Goal: Transaction & Acquisition: Purchase product/service

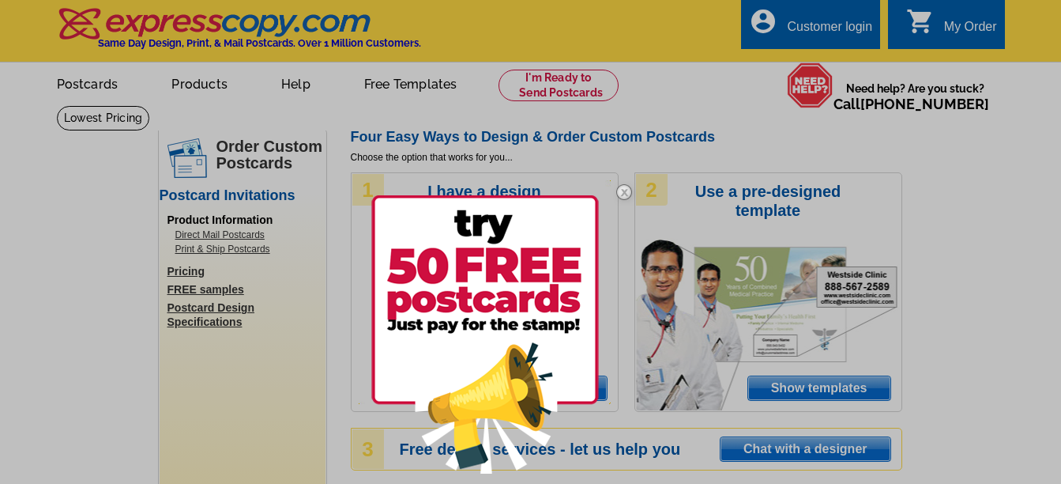
click at [449, 272] on img at bounding box center [485, 334] width 228 height 278
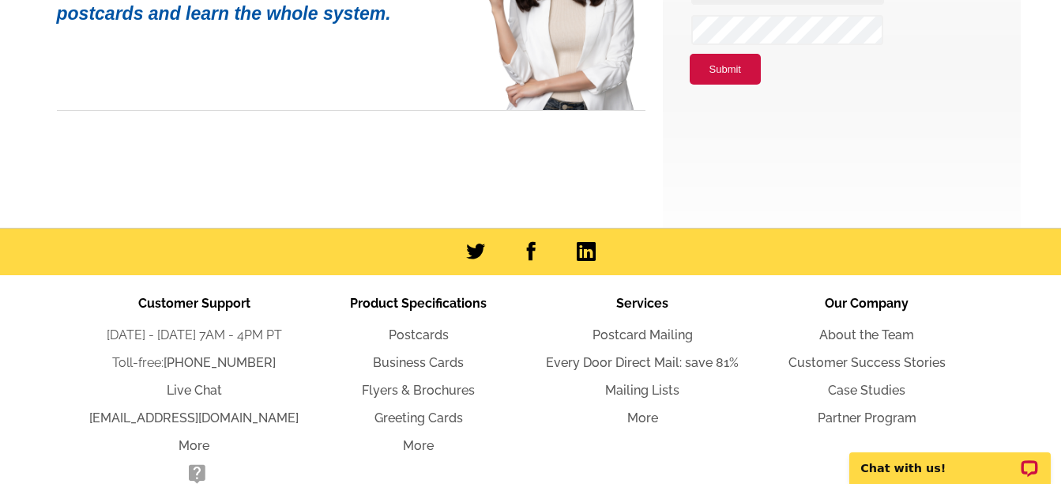
scroll to position [390, 0]
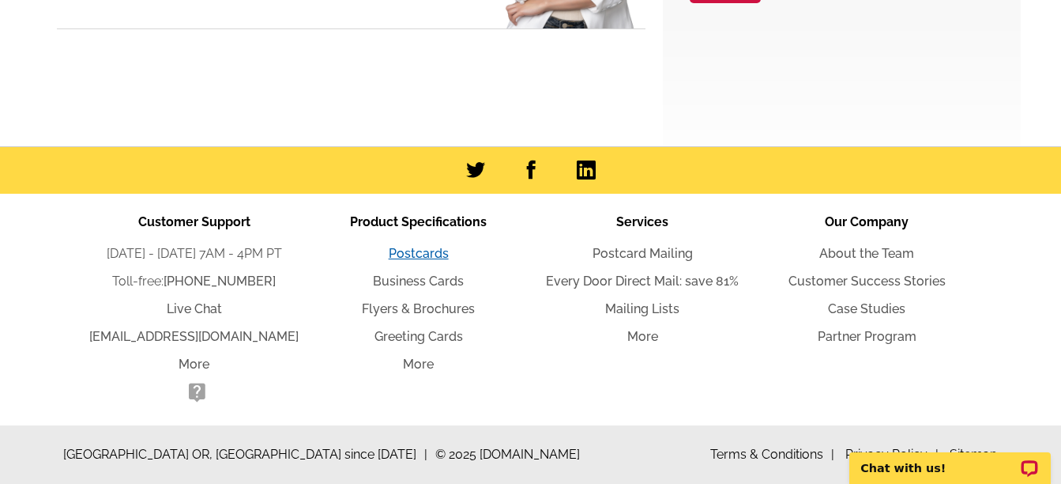
click at [433, 250] on link "Postcards" at bounding box center [419, 253] width 60 height 15
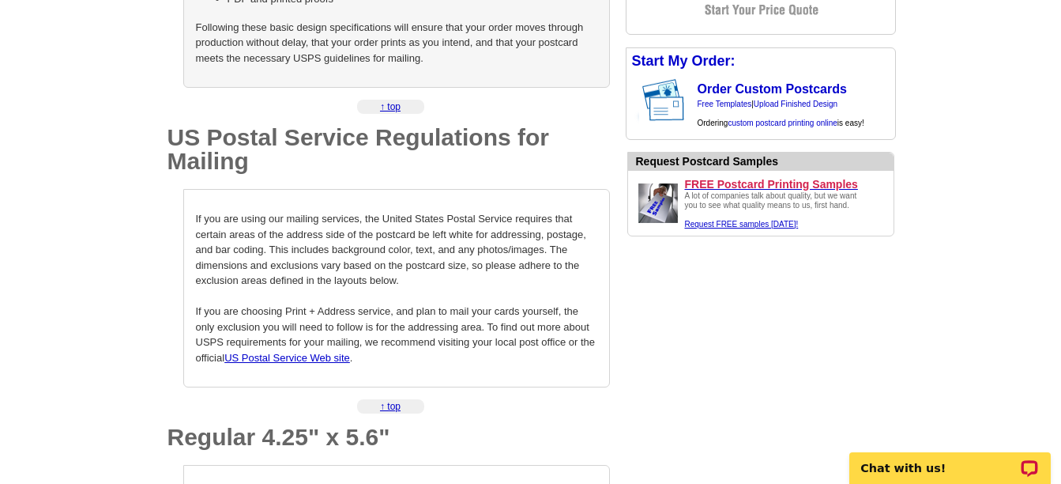
scroll to position [474, 0]
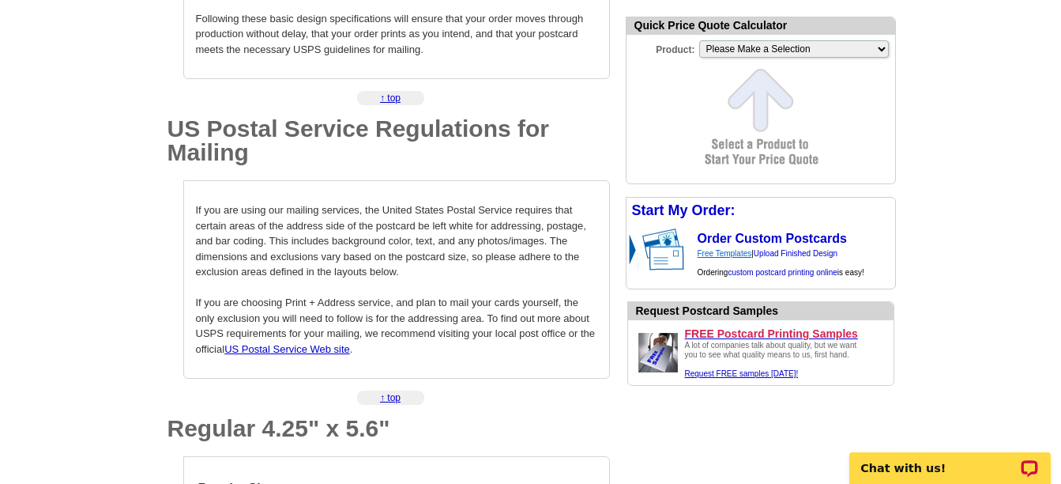
click at [742, 256] on link "Free Templates" at bounding box center [725, 253] width 55 height 9
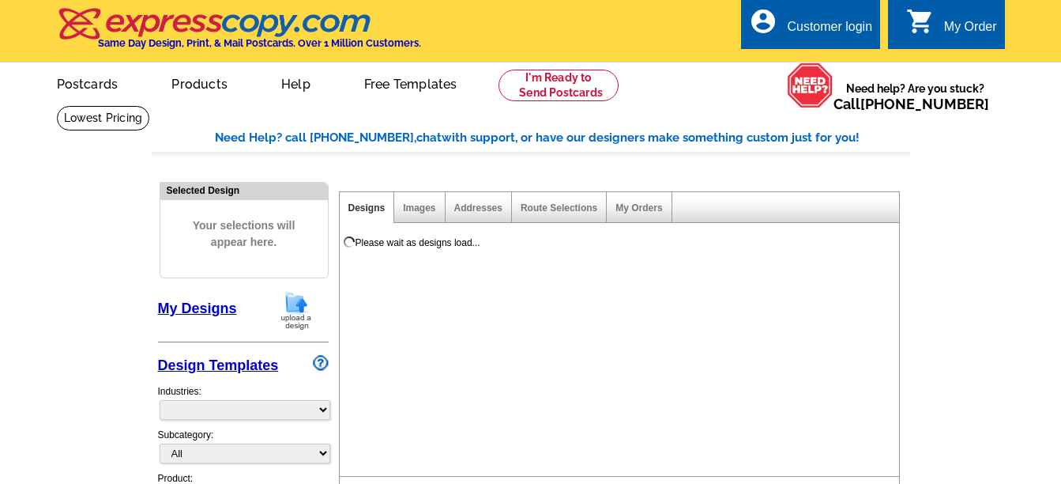
select select "971"
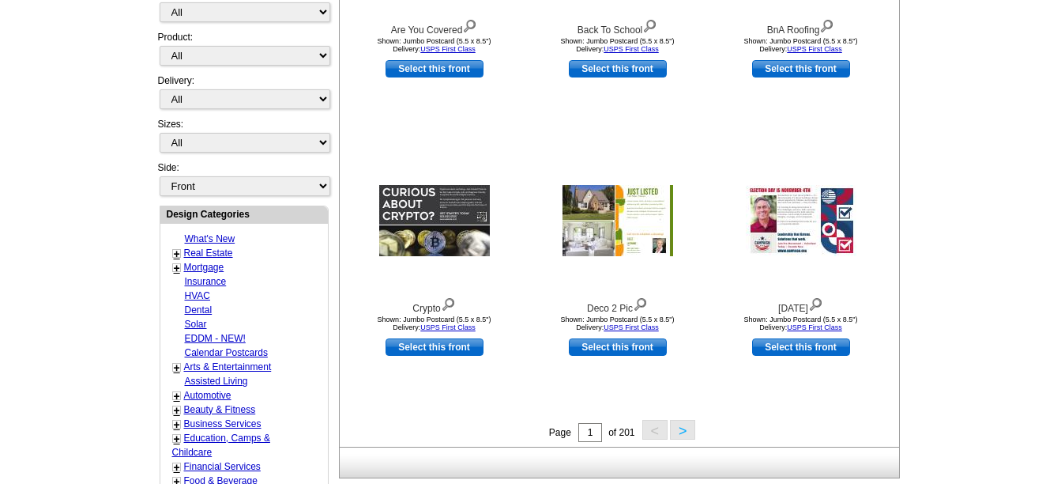
scroll to position [316, 0]
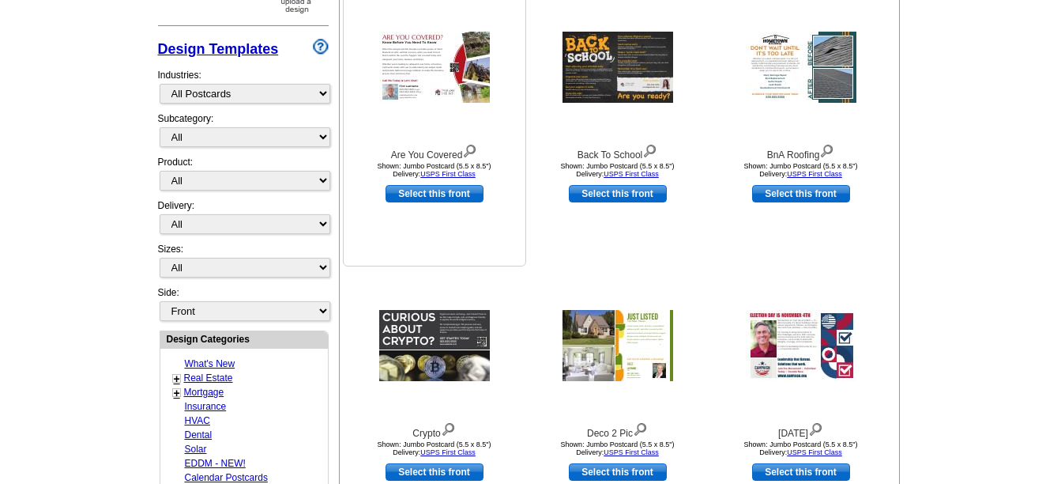
click at [408, 53] on img at bounding box center [434, 67] width 111 height 71
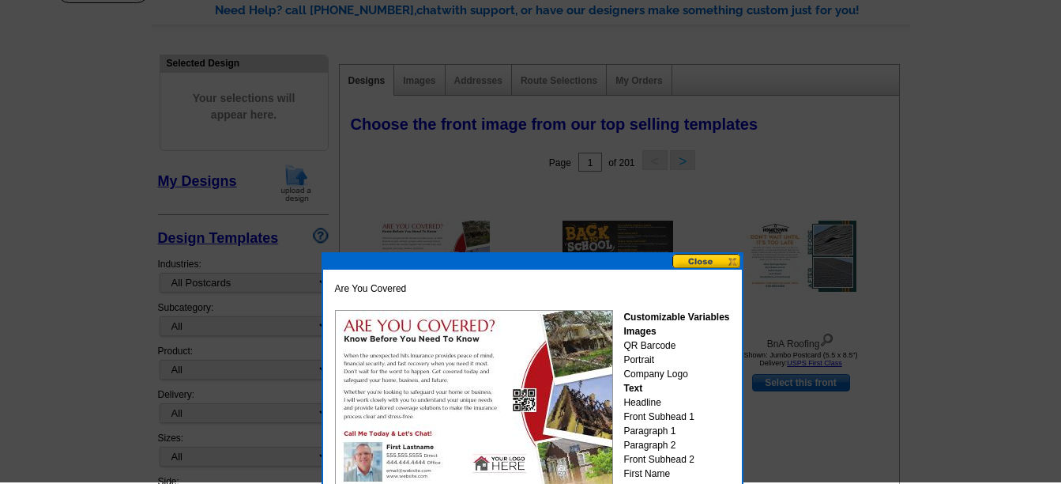
scroll to position [126, 0]
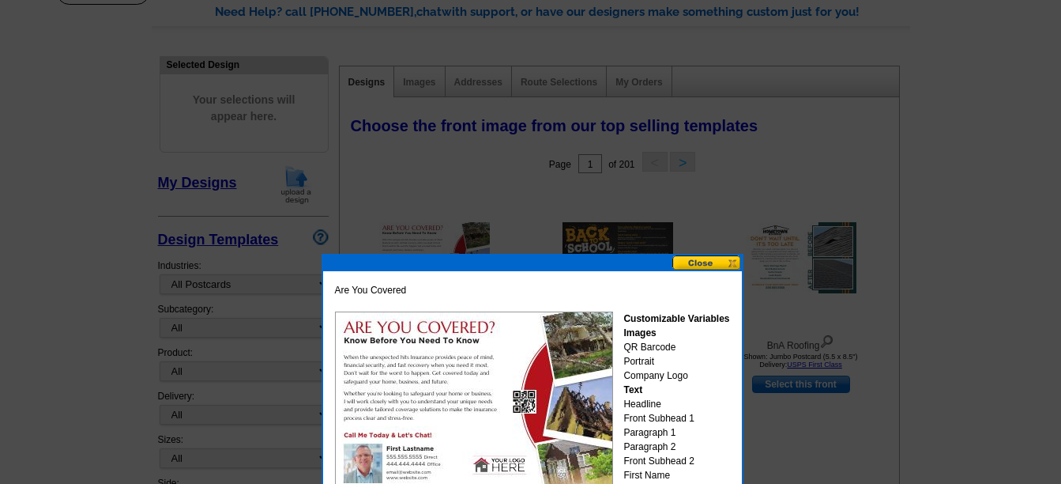
click at [717, 266] on button at bounding box center [707, 262] width 70 height 15
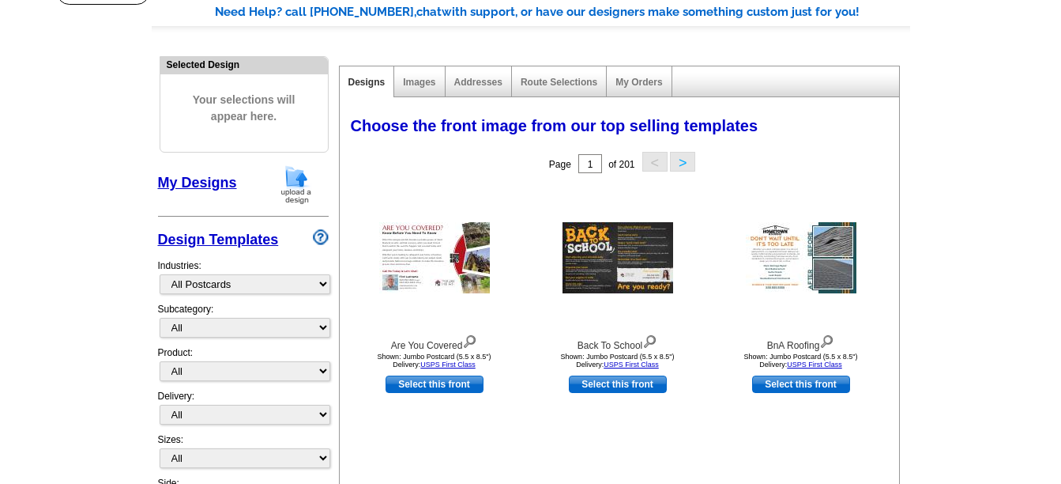
click at [681, 169] on button ">" at bounding box center [682, 162] width 25 height 20
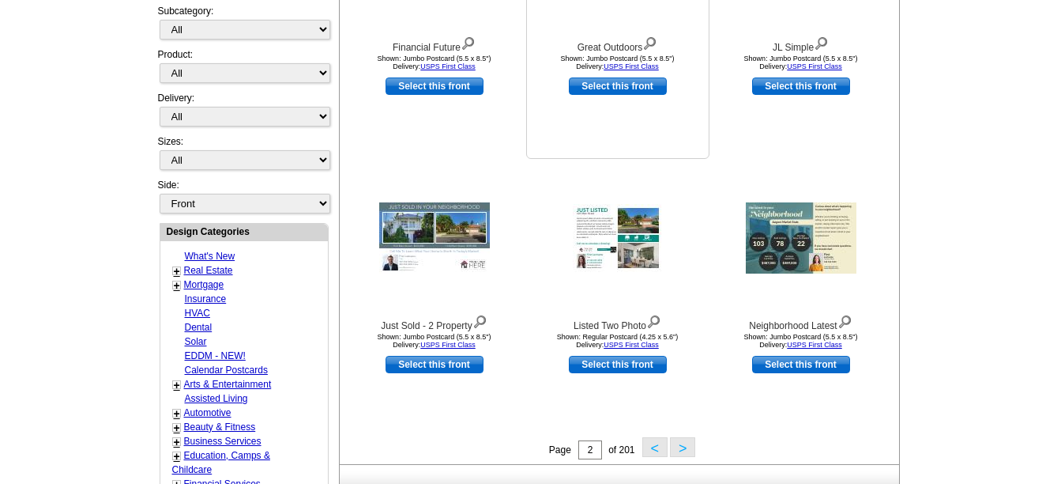
scroll to position [442, 0]
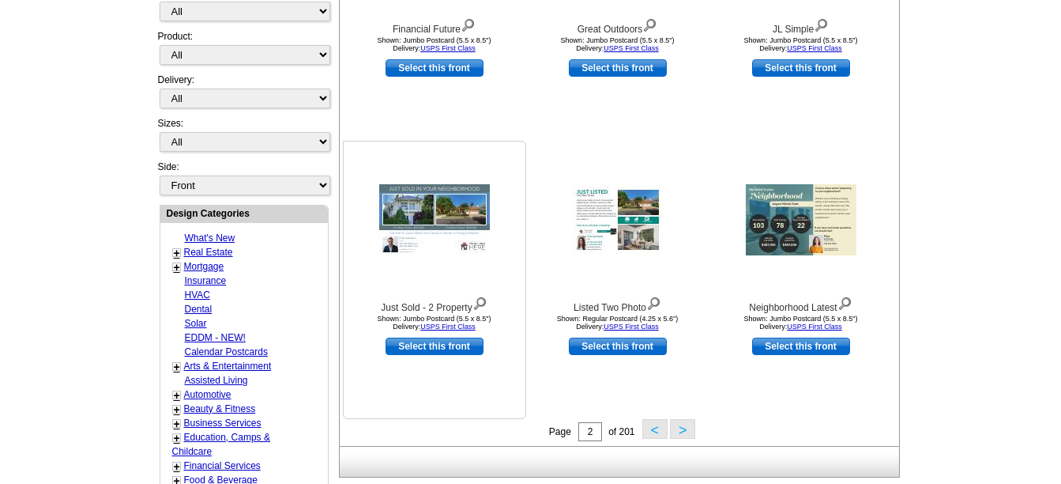
click at [435, 346] on link "Select this front" at bounding box center [435, 345] width 98 height 17
select select "2"
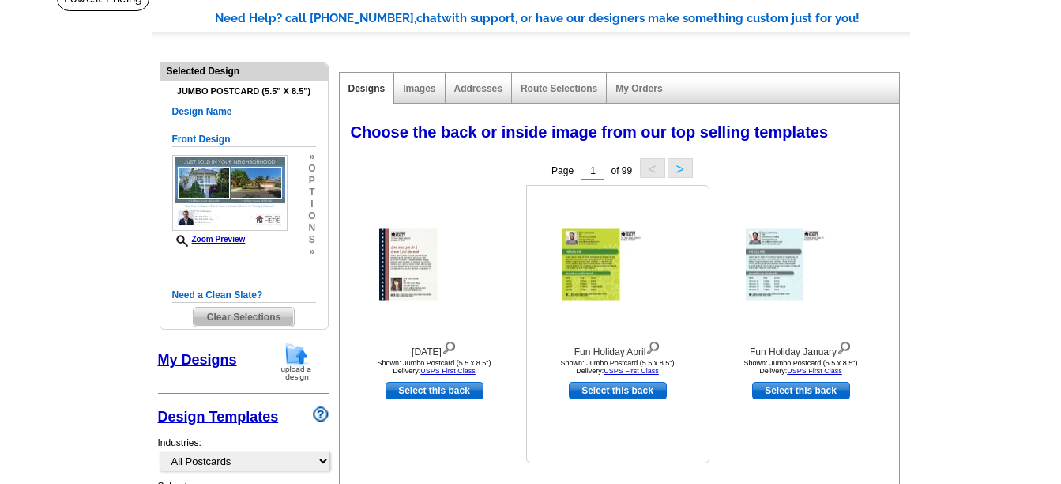
scroll to position [158, 0]
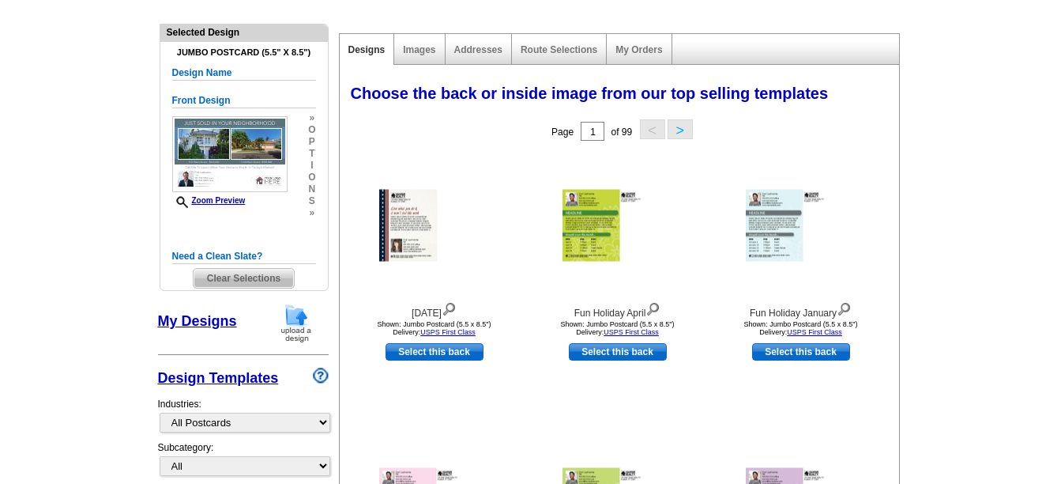
click at [209, 322] on link "My Designs" at bounding box center [197, 321] width 79 height 16
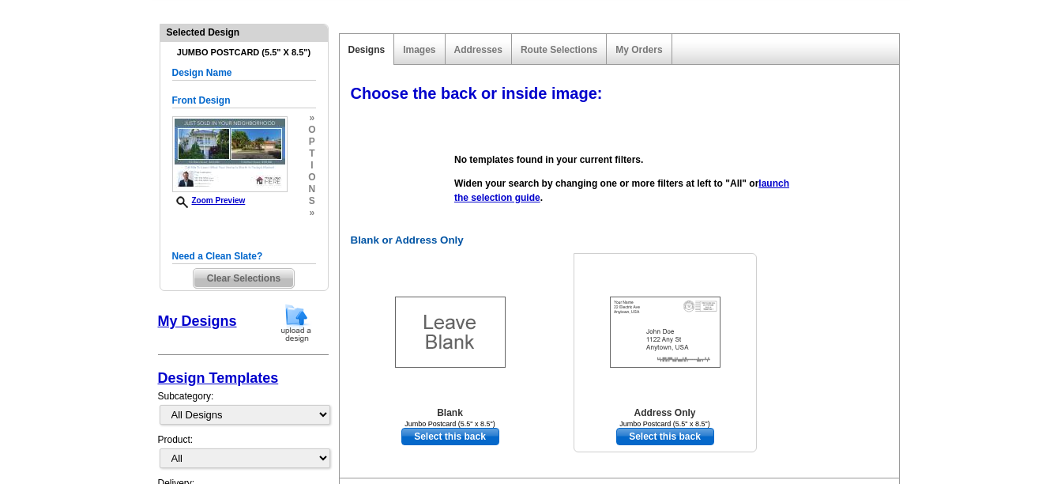
click at [654, 435] on link "Select this back" at bounding box center [665, 435] width 98 height 17
select select "front"
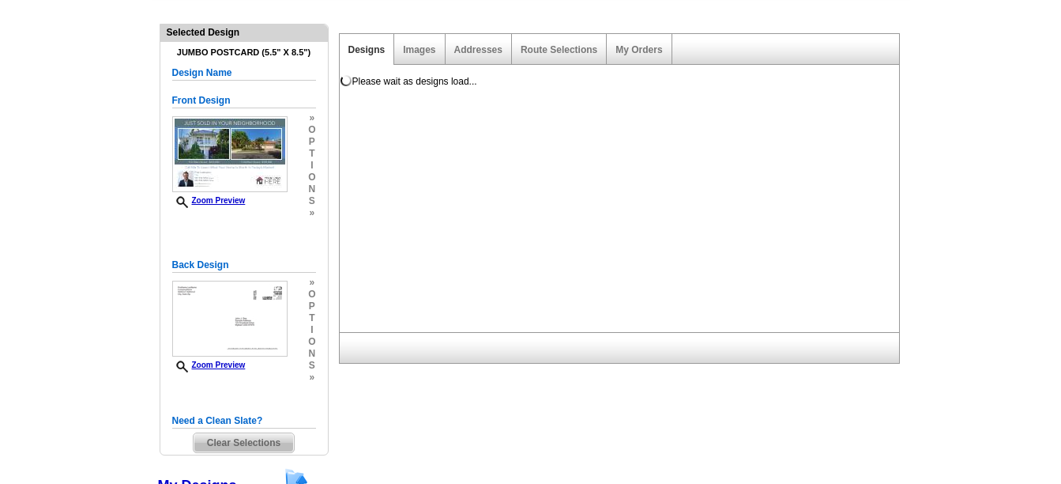
scroll to position [0, 0]
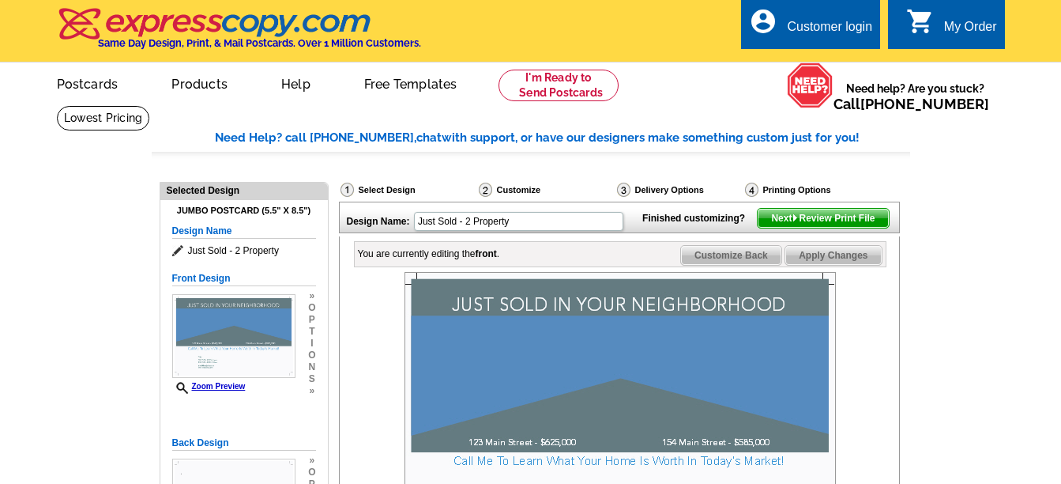
click at [647, 370] on img at bounding box center [620, 416] width 431 height 288
click at [730, 265] on span "Customize Back" at bounding box center [731, 255] width 100 height 19
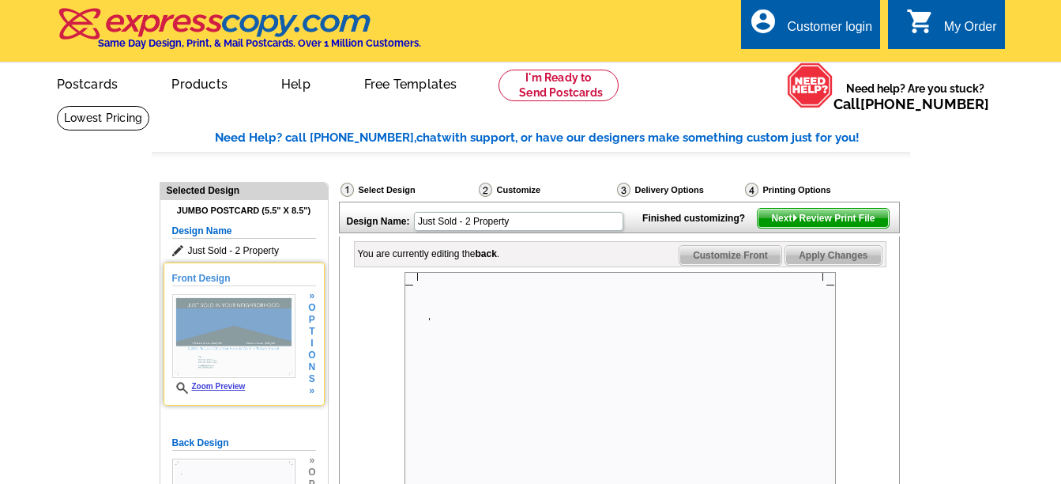
click at [228, 382] on span "Zoom Preview" at bounding box center [233, 388] width 123 height 12
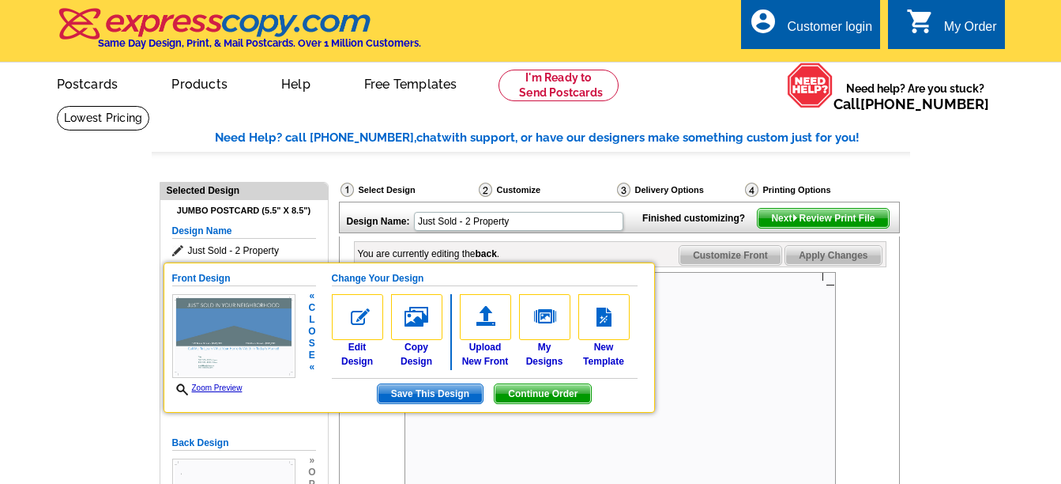
click at [421, 325] on img at bounding box center [416, 317] width 51 height 46
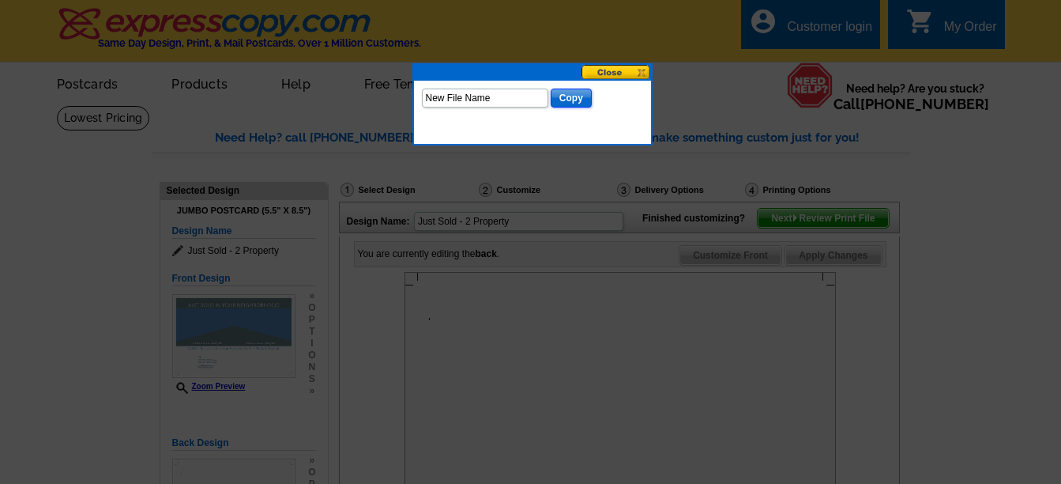
click at [559, 98] on input "Copy" at bounding box center [571, 97] width 41 height 19
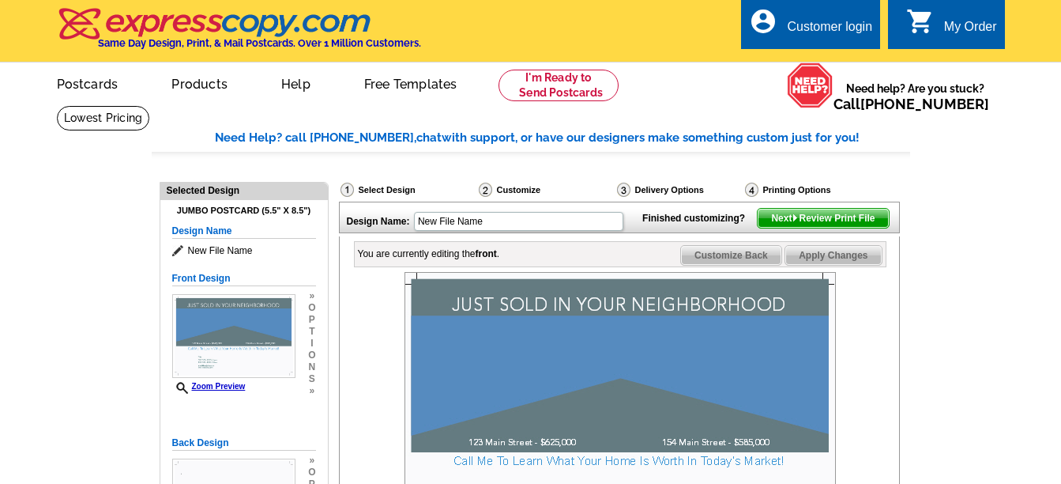
click at [536, 333] on img at bounding box center [620, 416] width 431 height 288
click at [844, 28] on div "Customer login" at bounding box center [829, 31] width 85 height 22
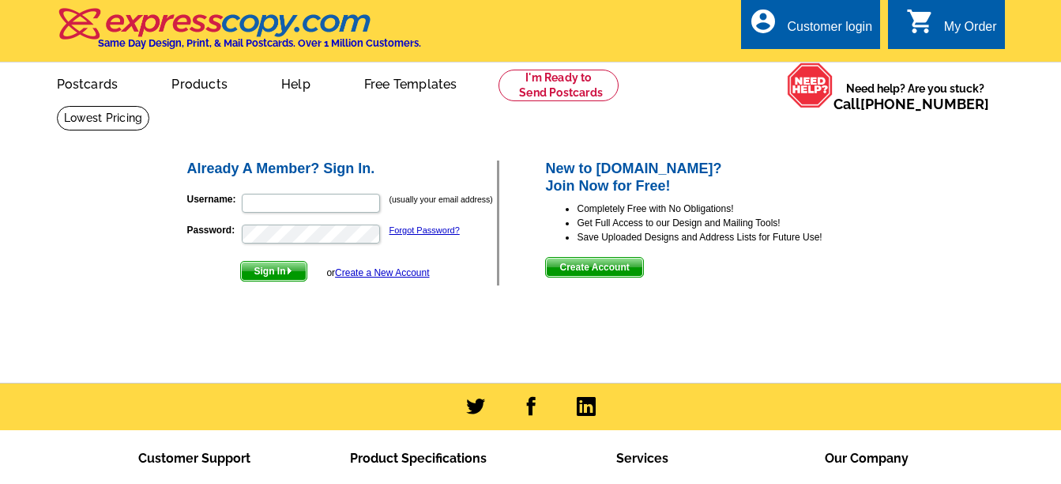
click at [787, 12] on div "account_circle Customer login" at bounding box center [810, 24] width 139 height 50
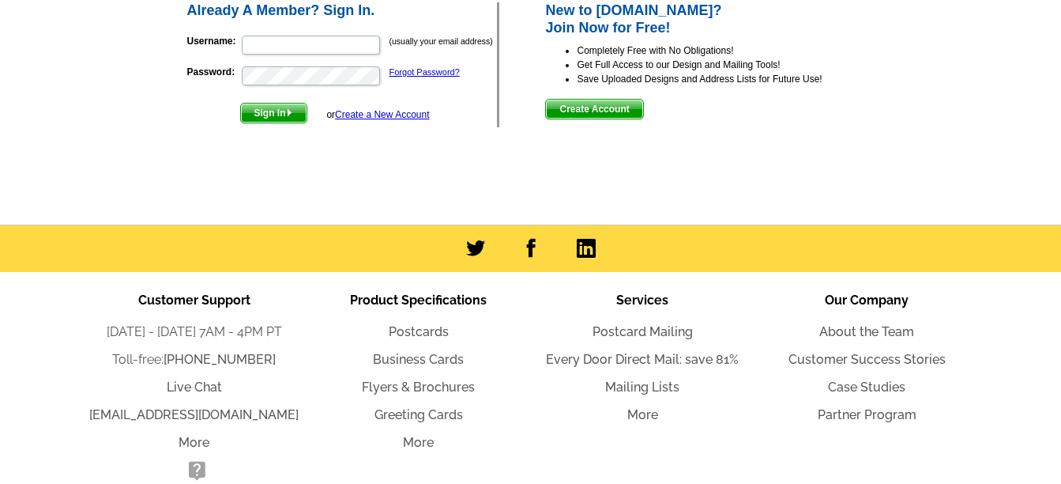
scroll to position [237, 0]
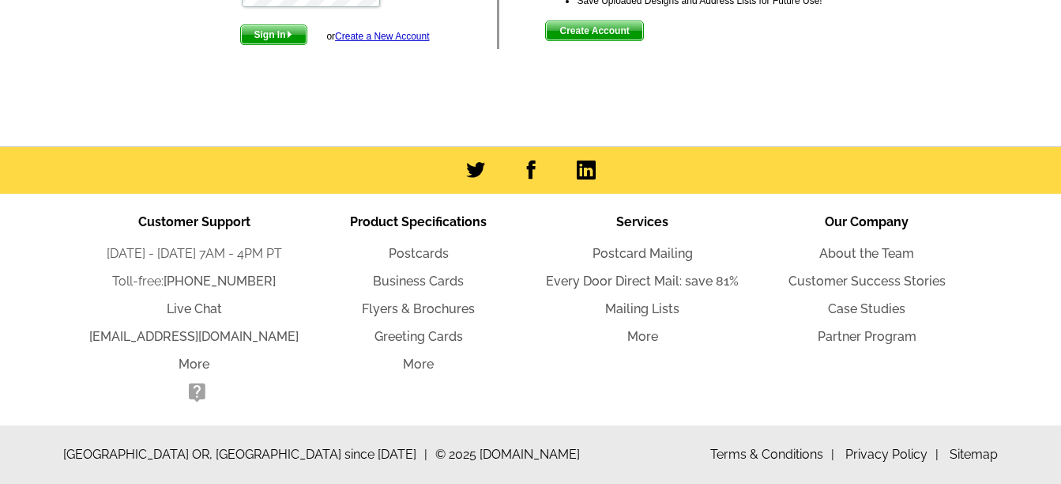
click at [612, 32] on span "Create Account" at bounding box center [594, 30] width 96 height 19
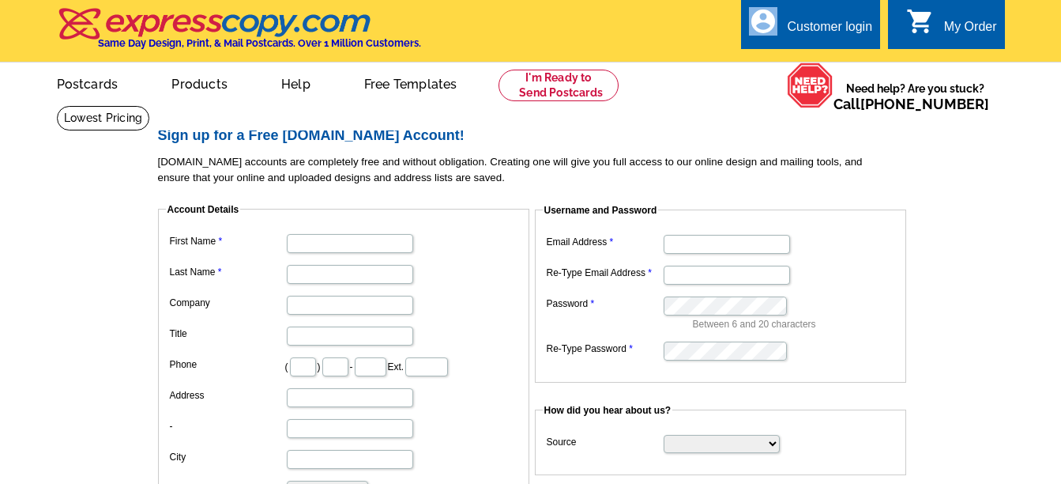
click at [607, 33] on div "local_phone Same Day Design, Print, & Mail Postcards. Over 1 Million Customers.…" at bounding box center [531, 31] width 948 height 59
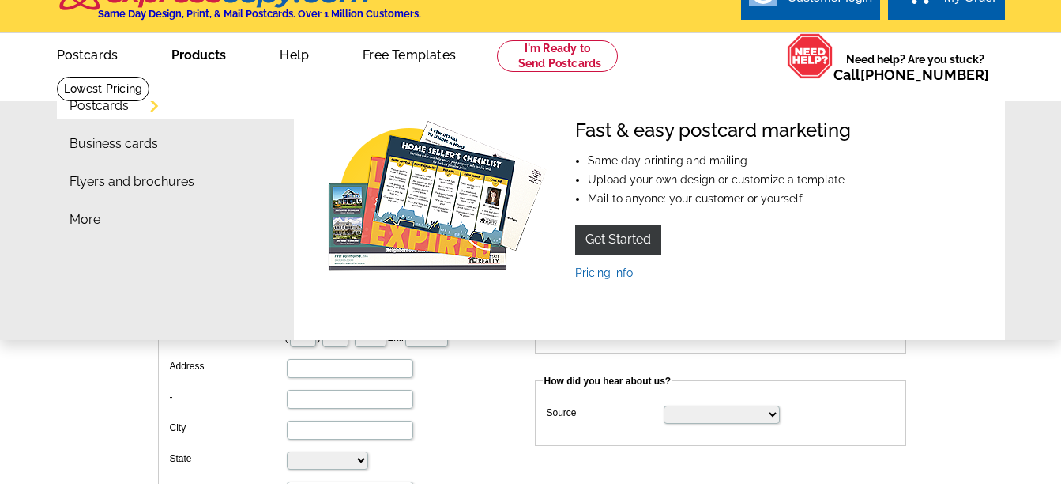
scroll to position [79, 0]
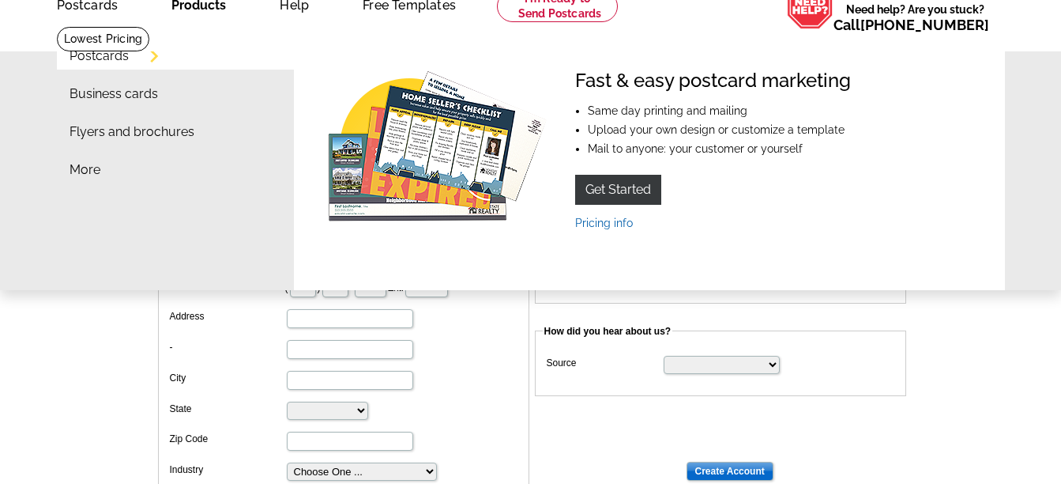
click at [129, 53] on link "Postcards" at bounding box center [99, 56] width 59 height 13
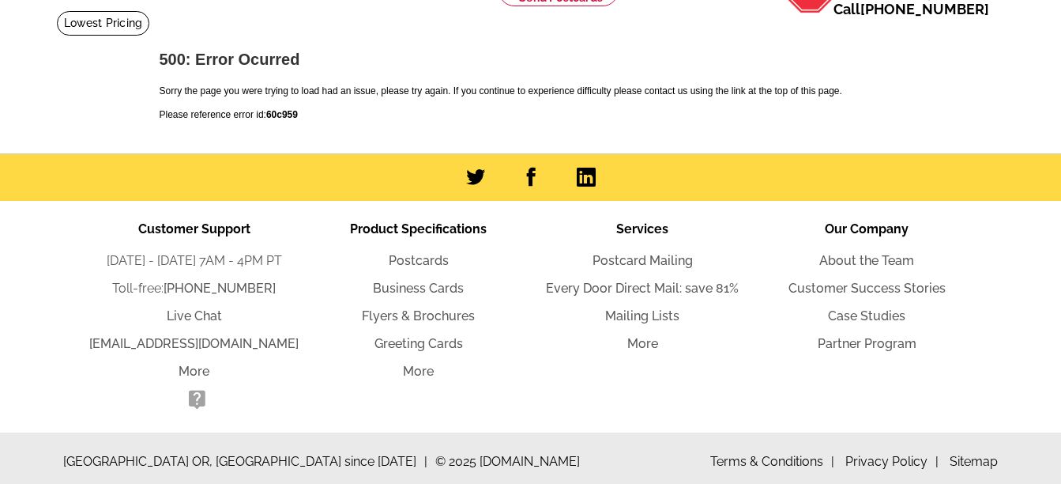
scroll to position [104, 0]
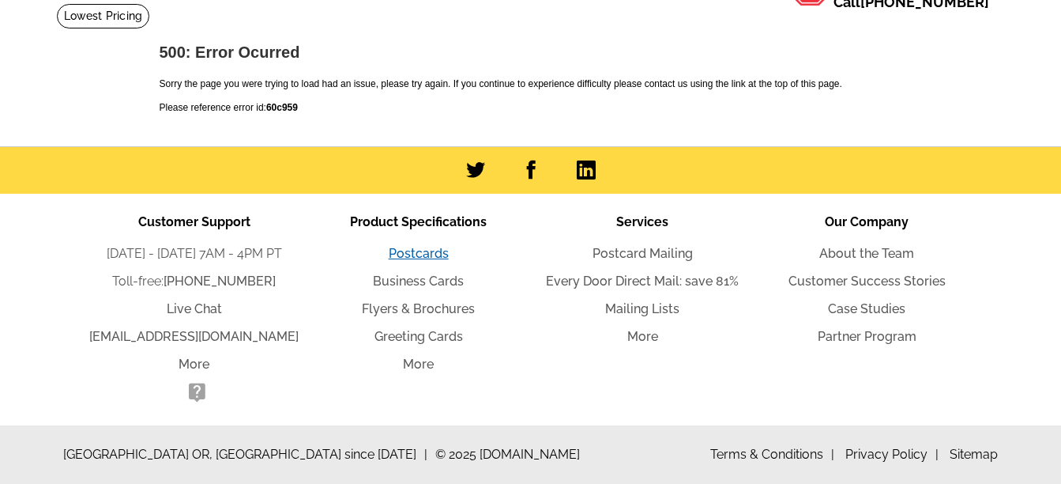
click at [421, 254] on link "Postcards" at bounding box center [419, 253] width 60 height 15
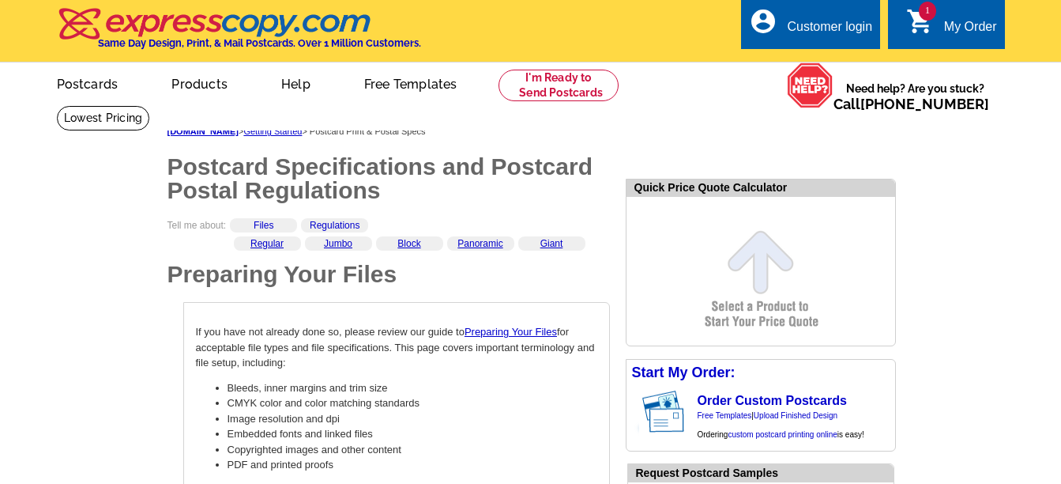
click at [421, 254] on div "Regular Jumbo Block Panoramic Giant" at bounding box center [420, 249] width 380 height 26
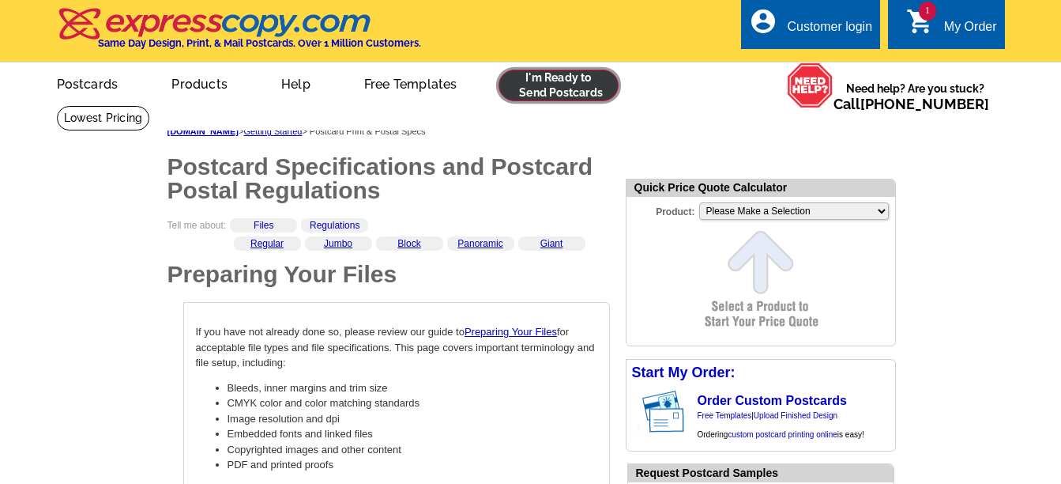
click at [547, 85] on link at bounding box center [559, 86] width 121 height 32
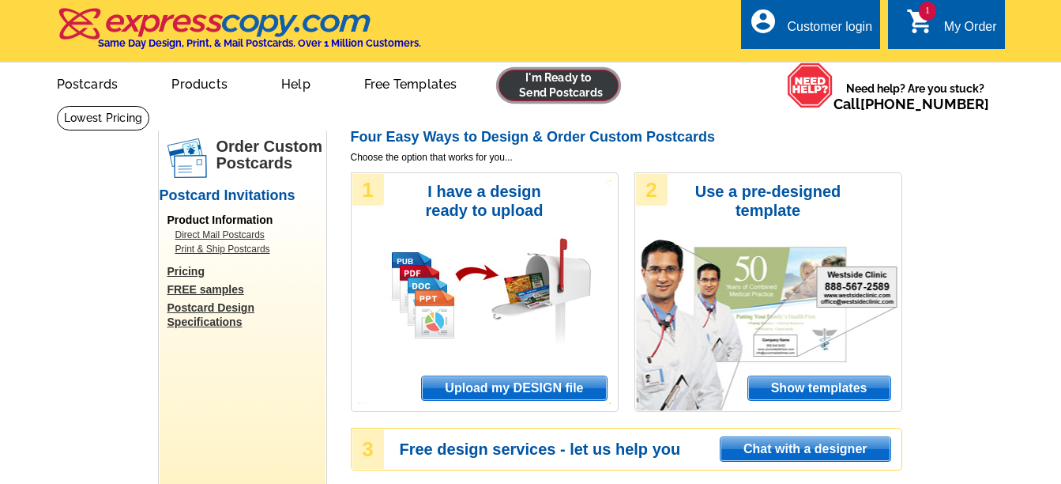
click at [559, 91] on link at bounding box center [559, 86] width 121 height 32
click at [802, 26] on div "Customer login" at bounding box center [829, 31] width 85 height 22
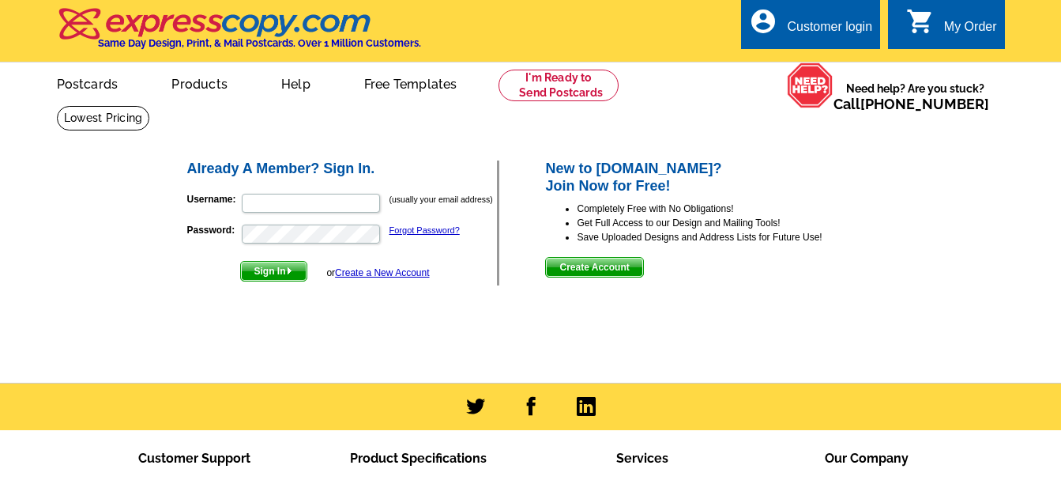
click at [601, 267] on span "Create Account" at bounding box center [594, 267] width 96 height 19
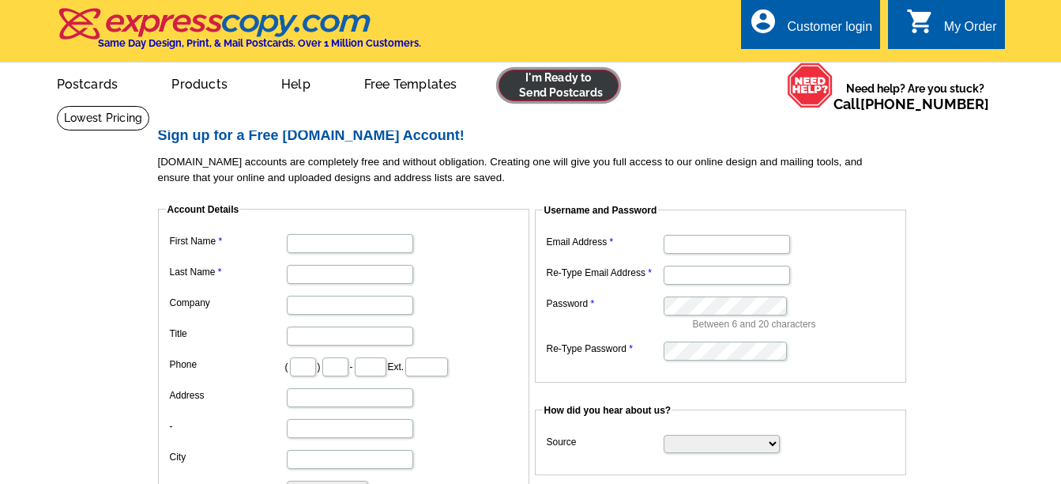
click at [555, 81] on link at bounding box center [559, 86] width 121 height 32
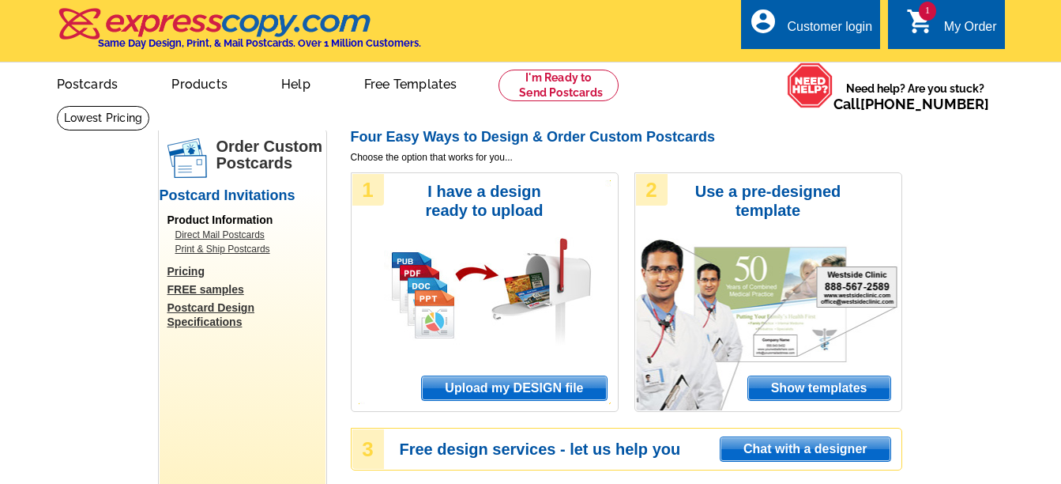
click at [209, 308] on link "Postcard Design Specifications" at bounding box center [246, 314] width 158 height 28
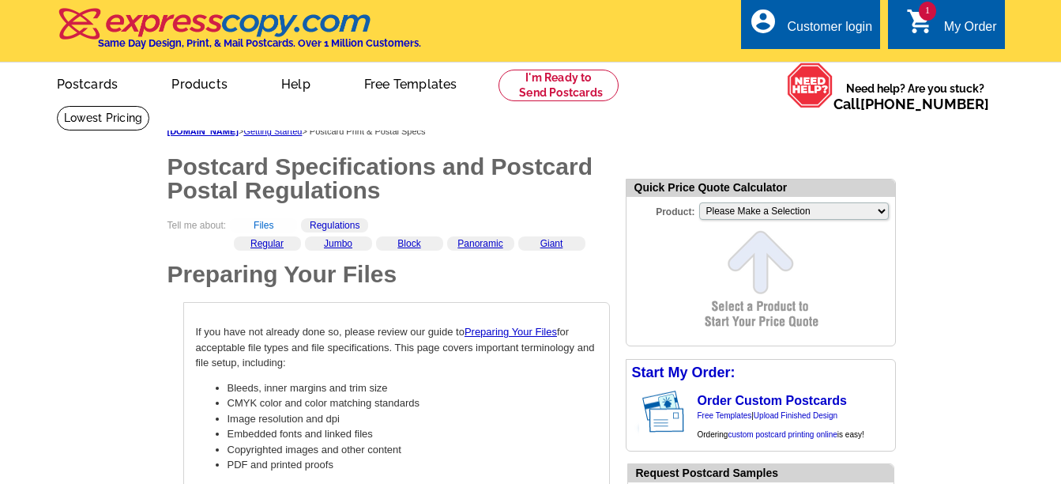
click at [269, 223] on link "Files" at bounding box center [264, 225] width 20 height 11
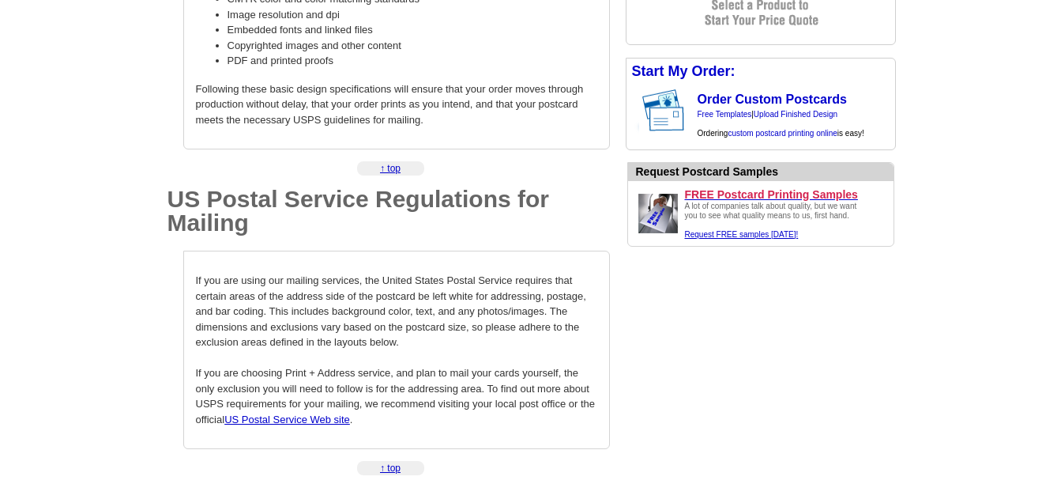
scroll to position [501, 0]
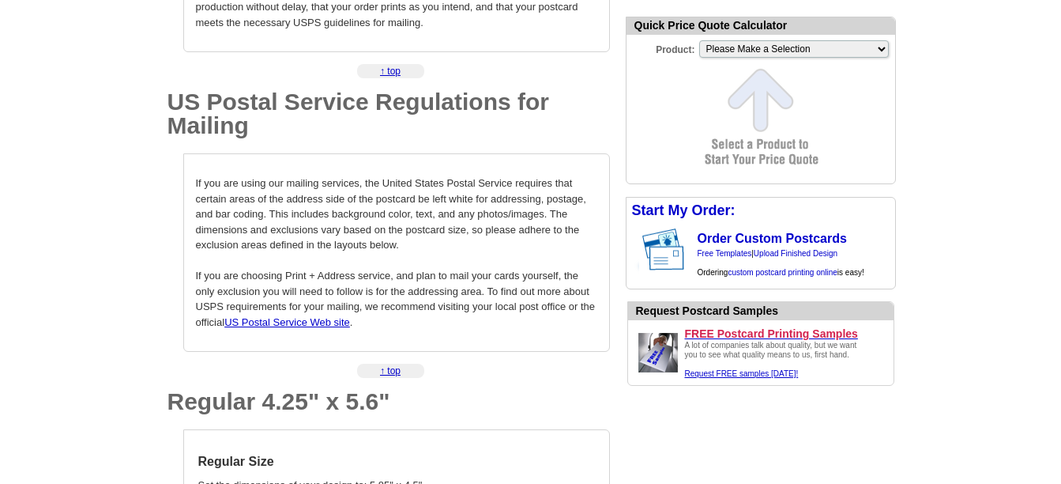
click at [705, 113] on form "Quick Price Quote Calculator Product: Please Make a Selection Jumbo Postcard (5…" at bounding box center [761, 100] width 270 height 167
click at [777, 49] on select "Please Make a Selection Jumbo Postcard (5.5" x 8.5") Regular Postcard (4.25" x …" at bounding box center [794, 48] width 190 height 17
select select "1"
click at [699, 42] on select "Please Make a Selection Jumbo Postcard (5.5" x 8.5") Regular Postcard (4.25" x …" at bounding box center [794, 48] width 190 height 17
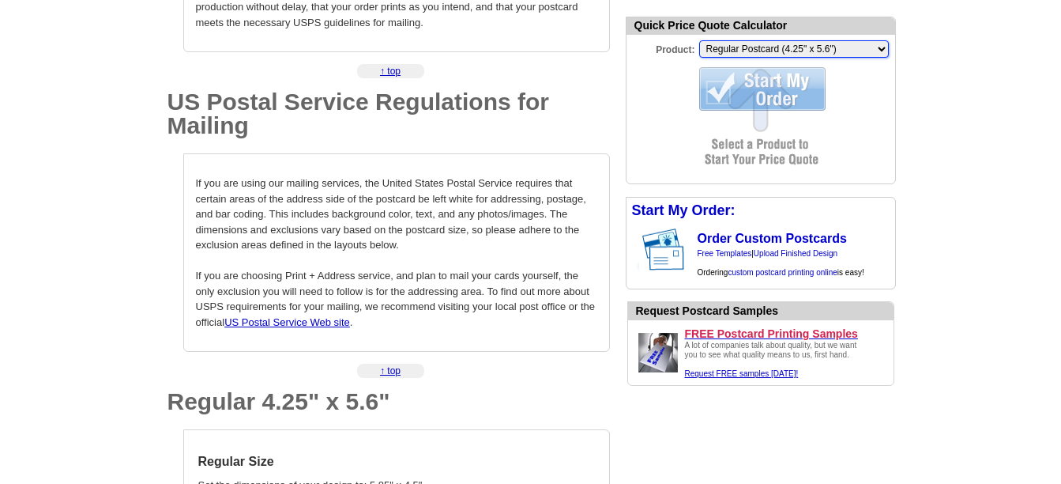
scroll to position [0, 0]
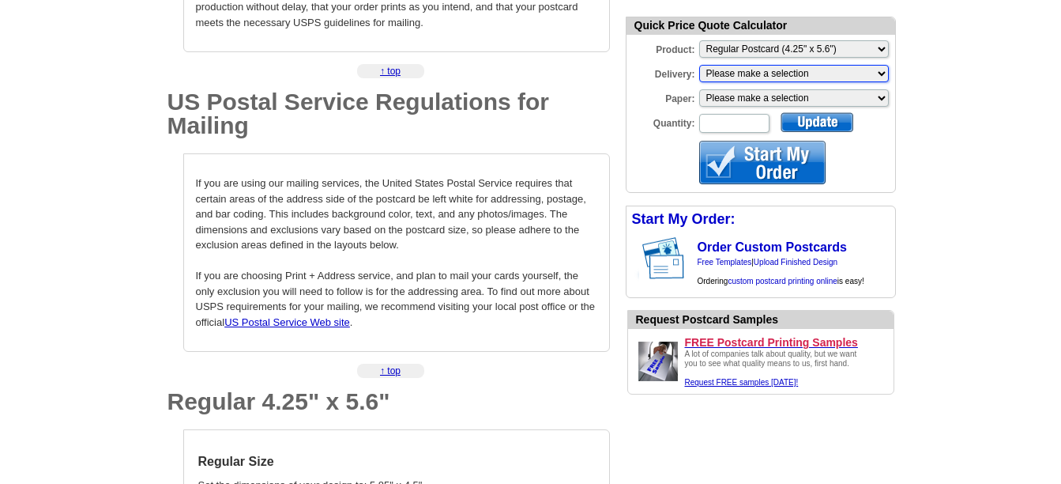
click at [883, 70] on select "Please make a selection Print + Address+USPS First Class Print-Only+Shipped To …" at bounding box center [794, 73] width 190 height 17
click at [699, 66] on select "Please make a selection Print + Address+USPS First Class Print-Only+Shipped To …" at bounding box center [794, 73] width 190 height 17
click at [728, 123] on input "Quantity:" at bounding box center [734, 123] width 70 height 19
type input "50"
click at [884, 97] on select "Please make a selection Recyclable Board Uncoated Heavy Card Stock Uncoated Cov…" at bounding box center [794, 97] width 190 height 17
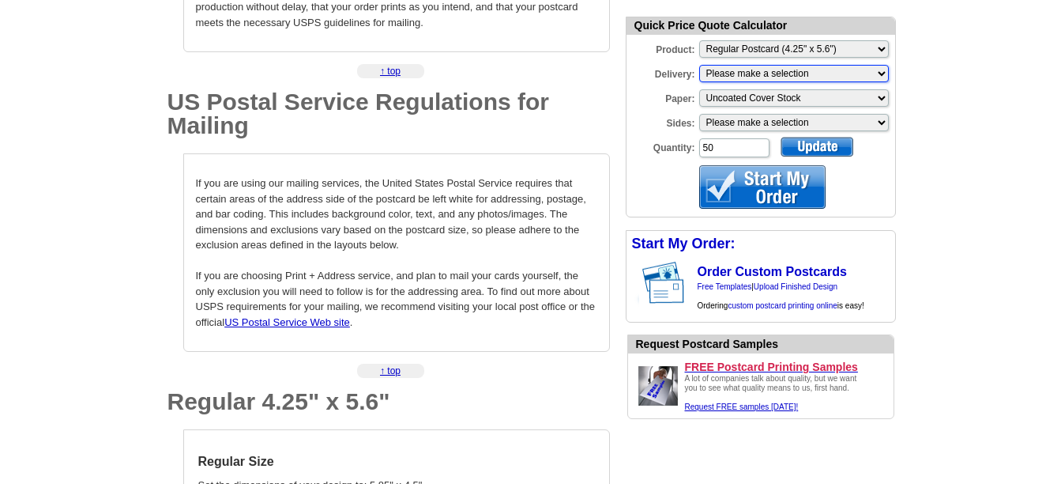
click at [881, 81] on select "Please make a selection Print + Address+Shipped To You Print-Only+Shipped To You" at bounding box center [794, 73] width 190 height 17
click at [880, 70] on select "Please make a selection Print + Address+Shipped To You Print-Only+Shipped To You" at bounding box center [794, 73] width 190 height 17
click at [882, 69] on select "Please make a selection Print + Address+Shipped To You Print-Only+Shipped To You" at bounding box center [794, 73] width 190 height 17
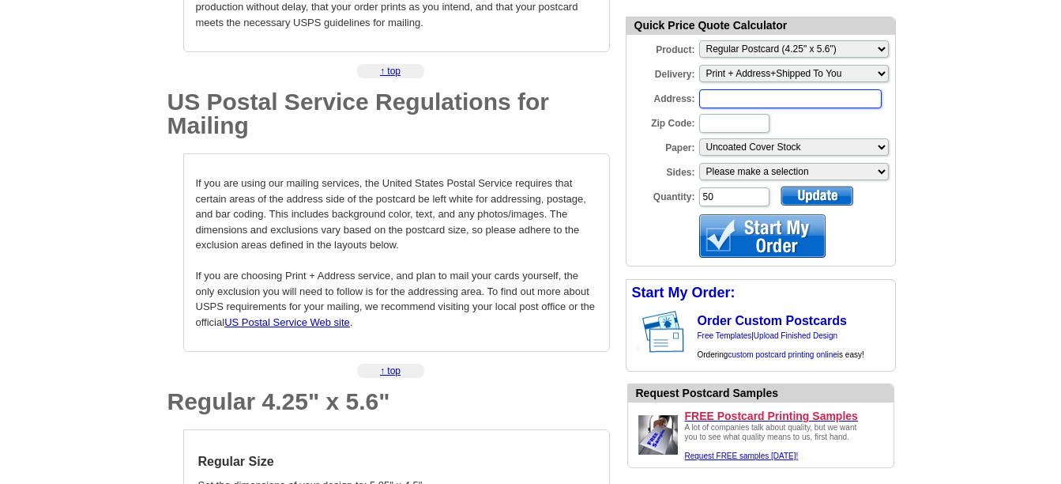
click at [725, 96] on input "Address:" at bounding box center [790, 98] width 183 height 19
click at [771, 100] on input "2598 LakeshoreDr" at bounding box center [790, 98] width 183 height 19
type input "2598 Lakeshore Dr"
click at [723, 119] on input "Zip Code:" at bounding box center [734, 123] width 70 height 19
type input "18354"
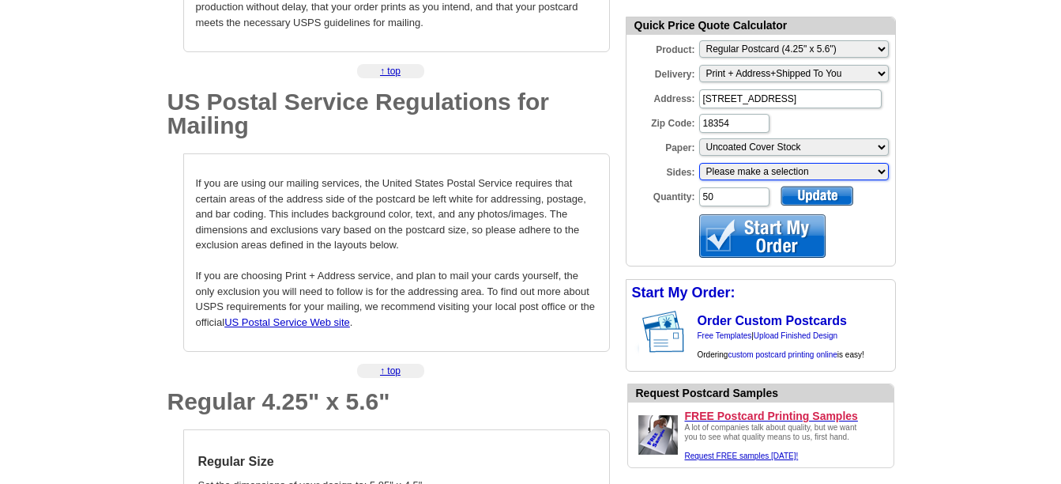
click at [729, 172] on select "Please make a selection One sided, color Two sided, full color" at bounding box center [794, 171] width 190 height 17
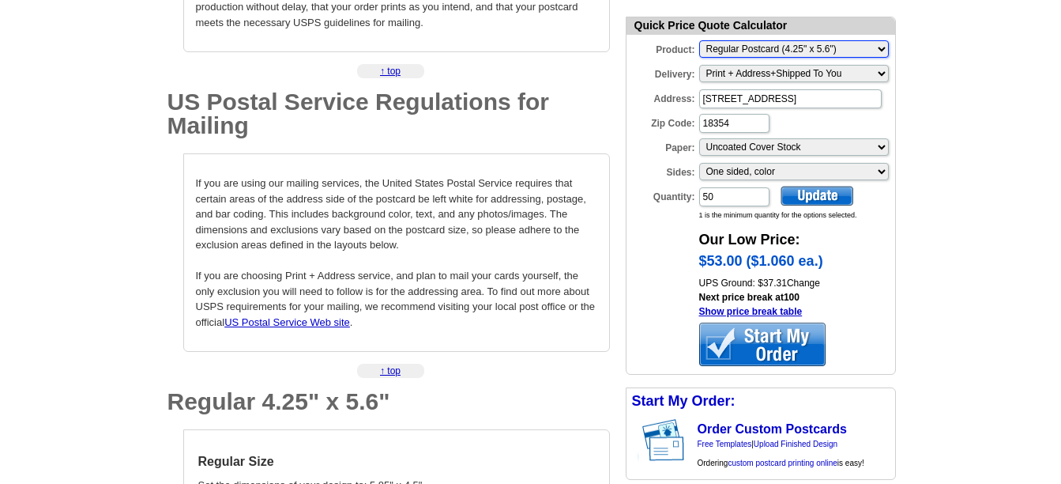
click at [753, 45] on select "Please Make a Selection Jumbo Postcard (5.5" x 8.5") Regular Postcard (4.25" x …" at bounding box center [794, 48] width 190 height 17
click at [754, 45] on select "Please Make a Selection Jumbo Postcard (5.5" x 8.5") Regular Postcard (4.25" x …" at bounding box center [794, 48] width 190 height 17
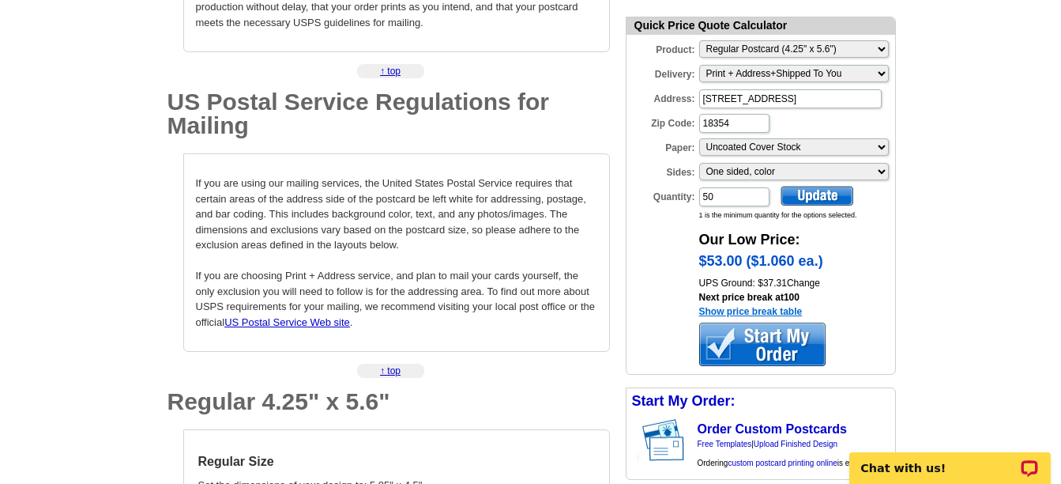
click at [736, 310] on link "Show price break table" at bounding box center [751, 311] width 104 height 11
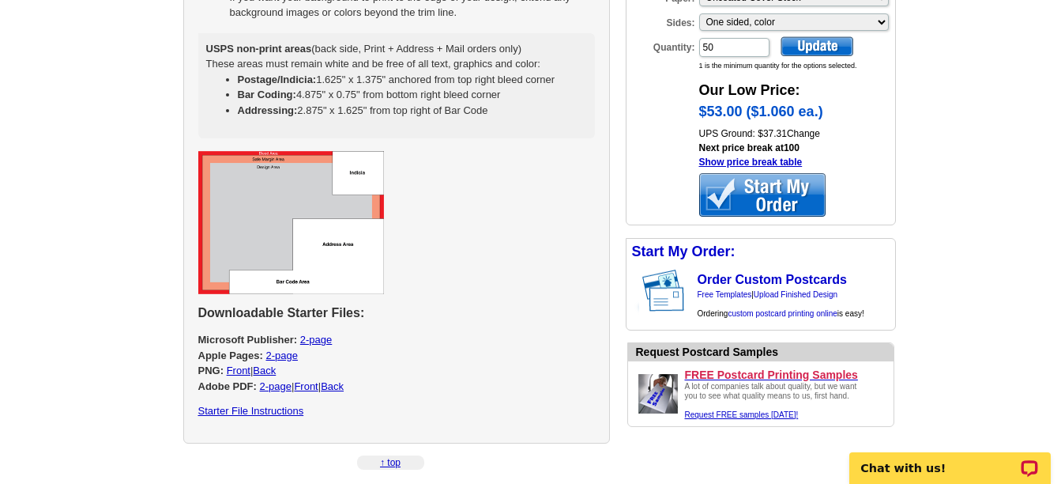
scroll to position [1133, 0]
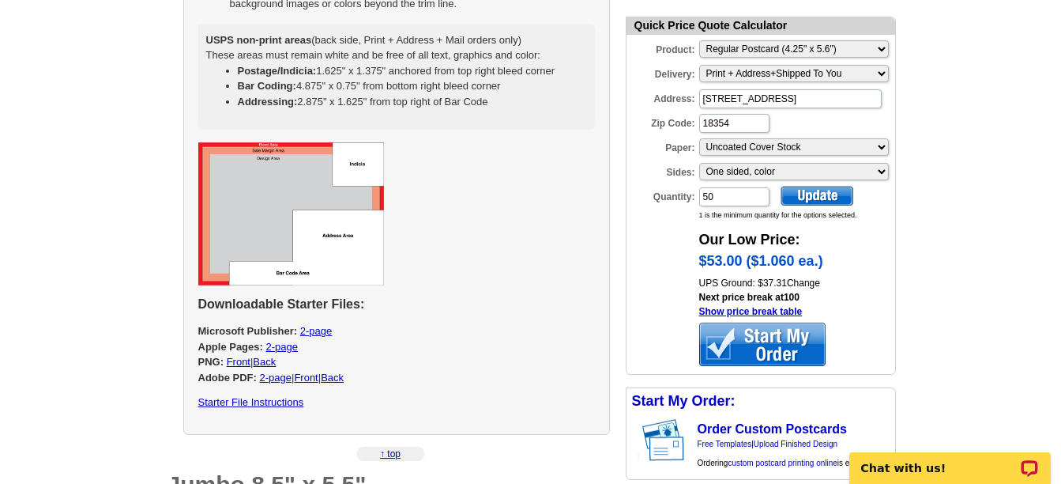
click at [328, 239] on img at bounding box center [291, 213] width 186 height 143
click at [299, 270] on img at bounding box center [291, 213] width 186 height 143
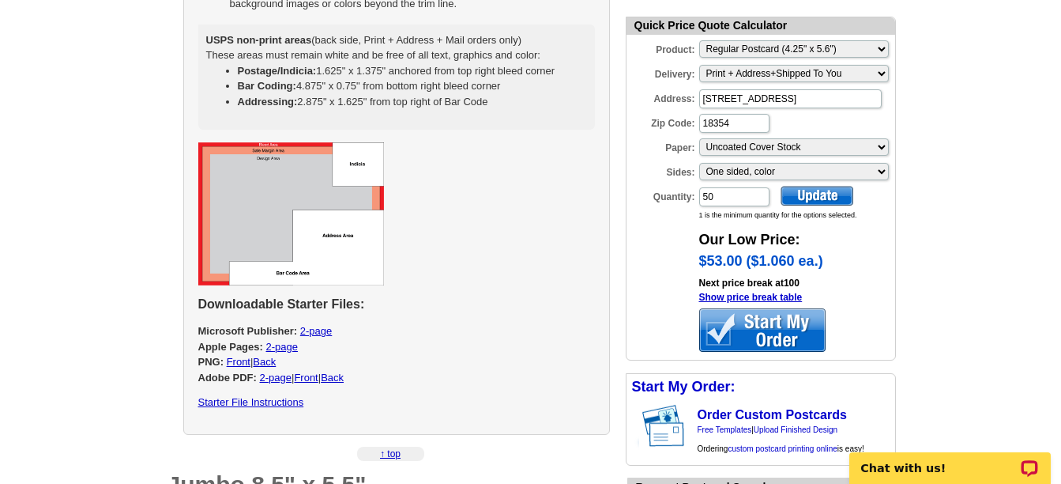
click at [321, 239] on img at bounding box center [291, 213] width 186 height 143
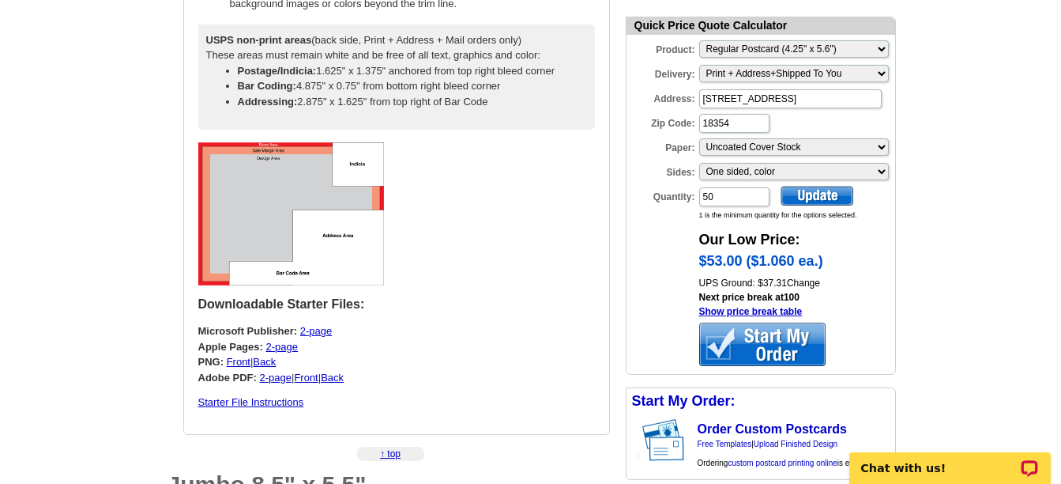
click at [822, 194] on div at bounding box center [817, 196] width 73 height 20
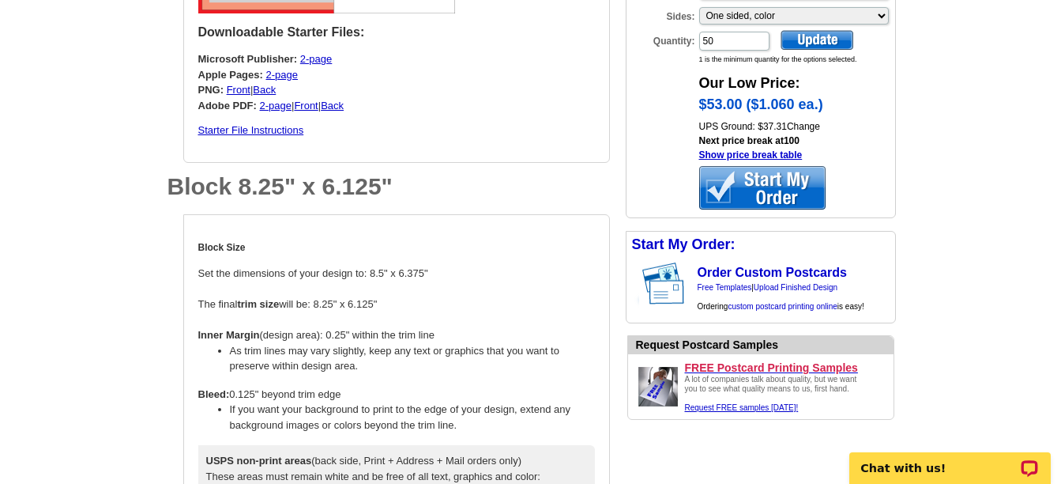
scroll to position [2160, 0]
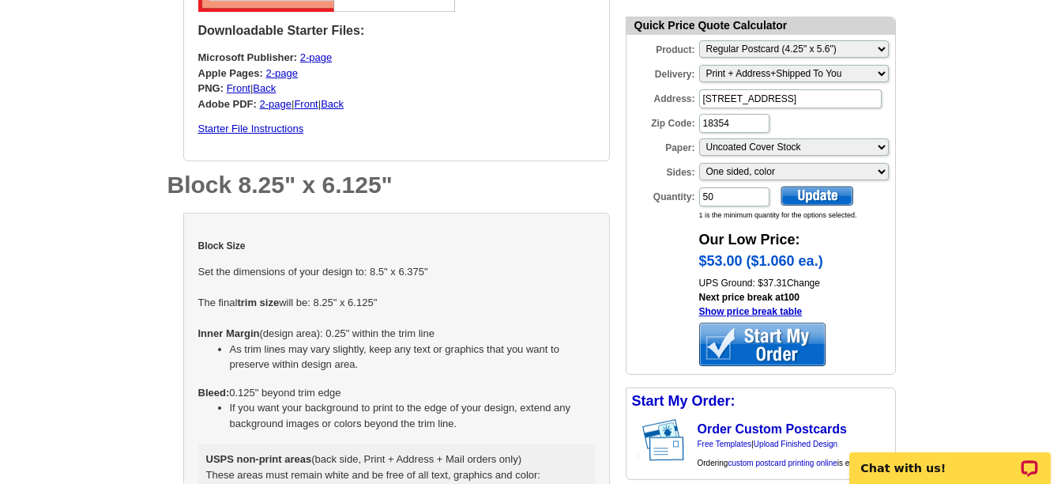
click at [249, 307] on strong "trim size" at bounding box center [258, 302] width 42 height 12
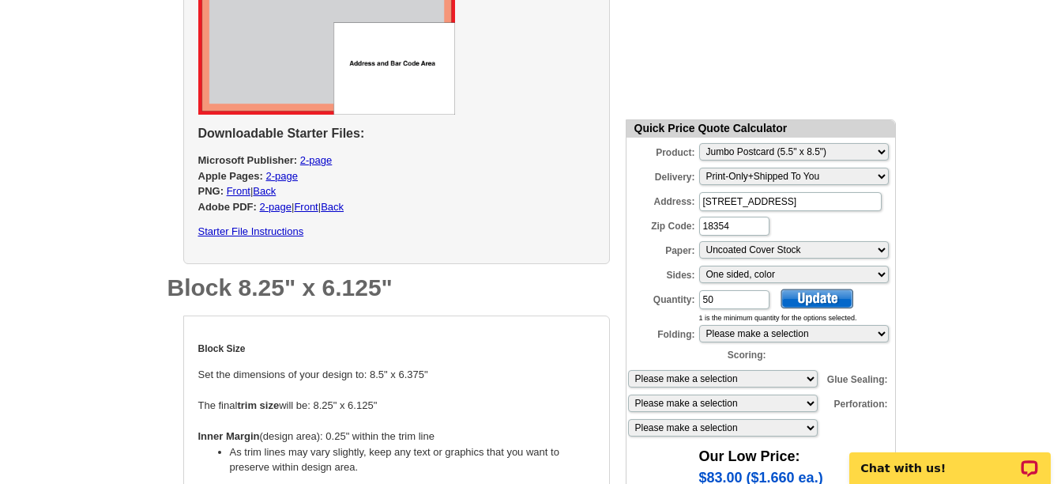
scroll to position [1844, 0]
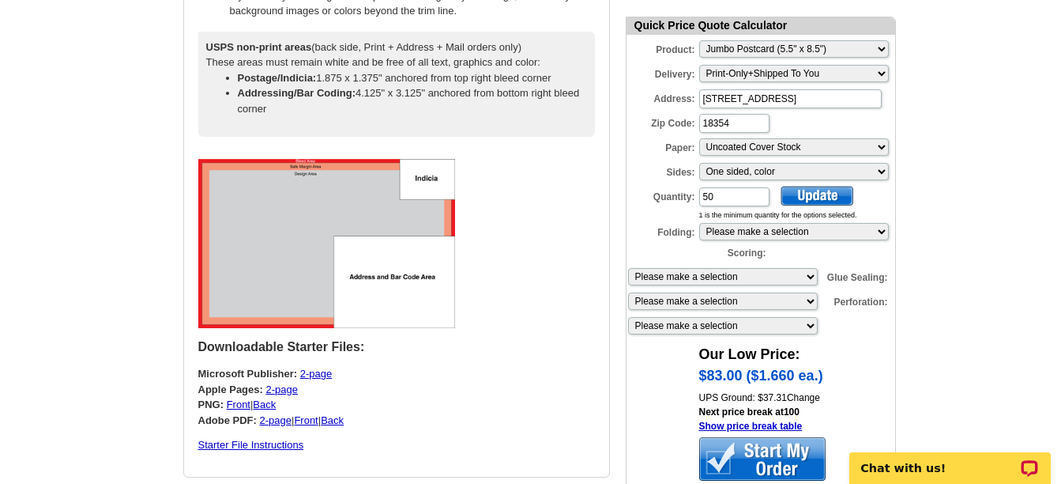
click at [811, 186] on form "Quick Price Quote Calculator Product: Please Make a Selection Jumbo Postcard (5…" at bounding box center [761, 253] width 270 height 472
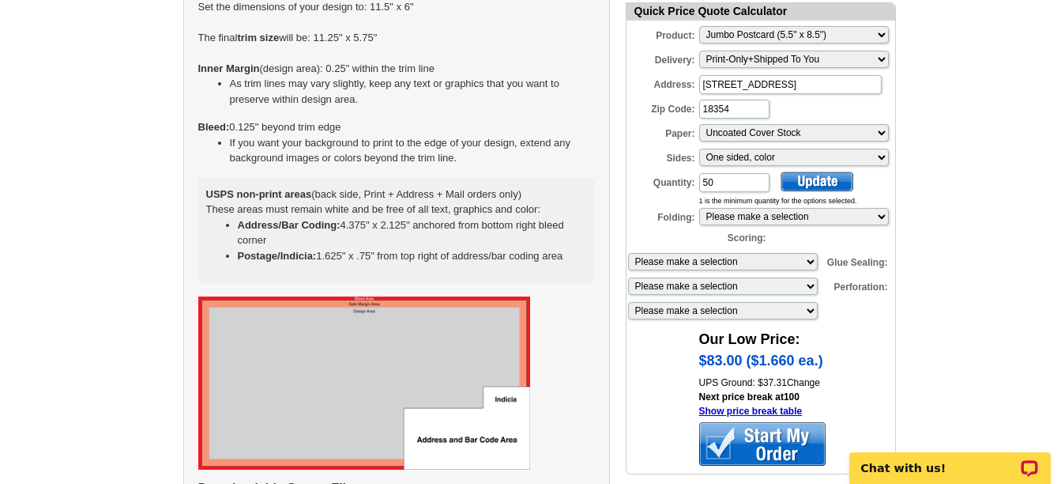
scroll to position [3266, 0]
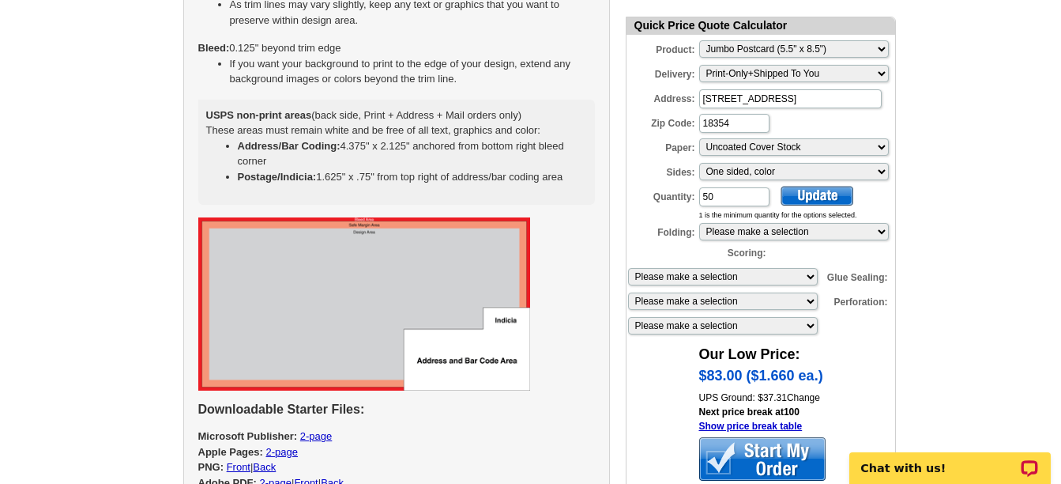
click at [454, 364] on img at bounding box center [364, 303] width 332 height 173
select select "3"
click at [231, 368] on img at bounding box center [364, 303] width 332 height 173
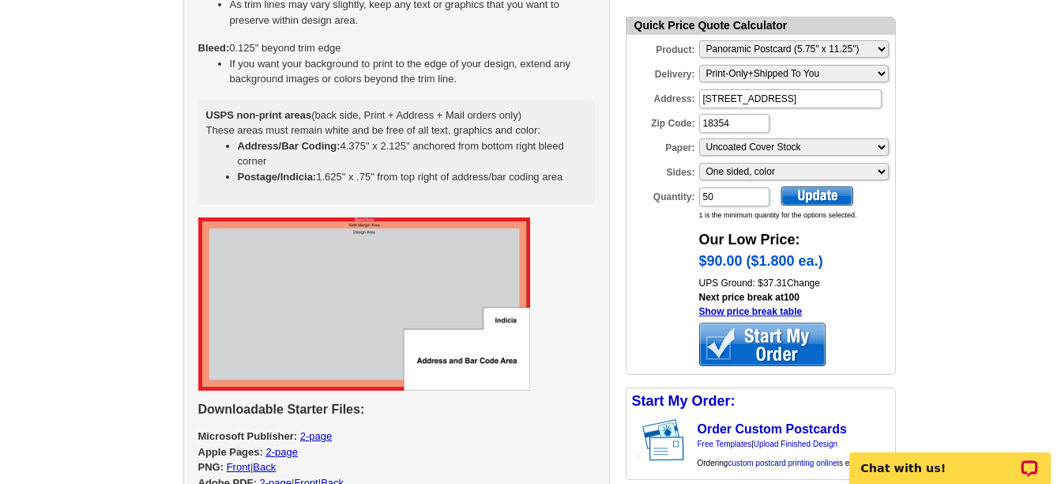
click at [469, 361] on img at bounding box center [364, 303] width 332 height 173
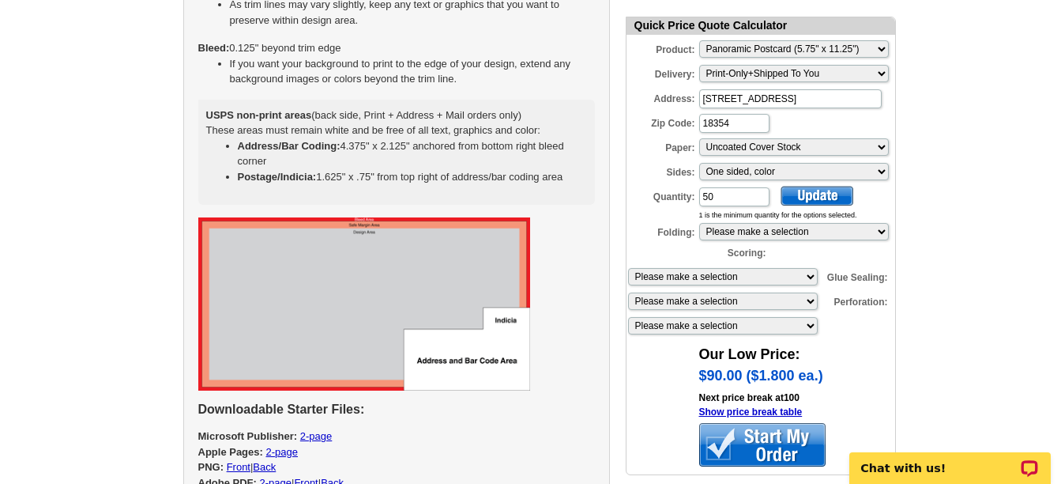
click at [462, 352] on img at bounding box center [364, 303] width 332 height 173
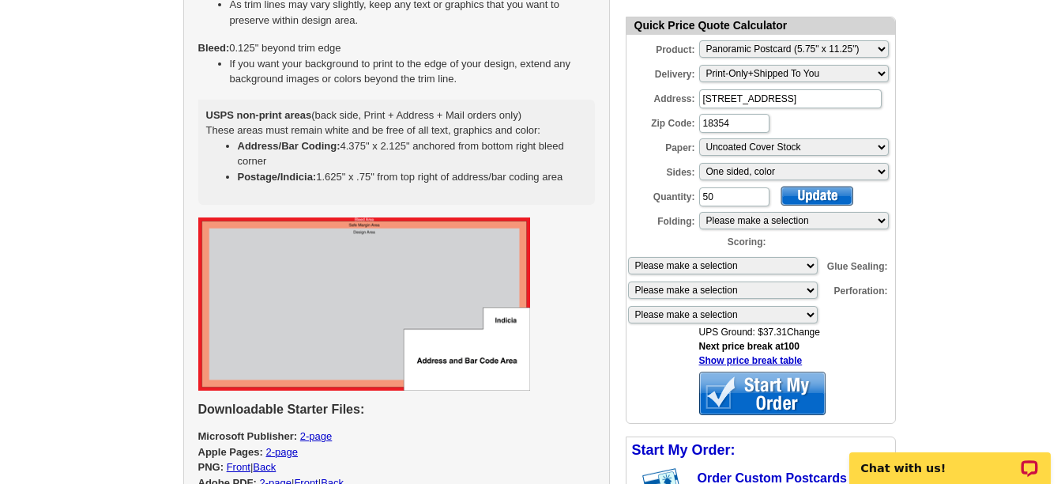
click at [475, 329] on img at bounding box center [364, 303] width 332 height 173
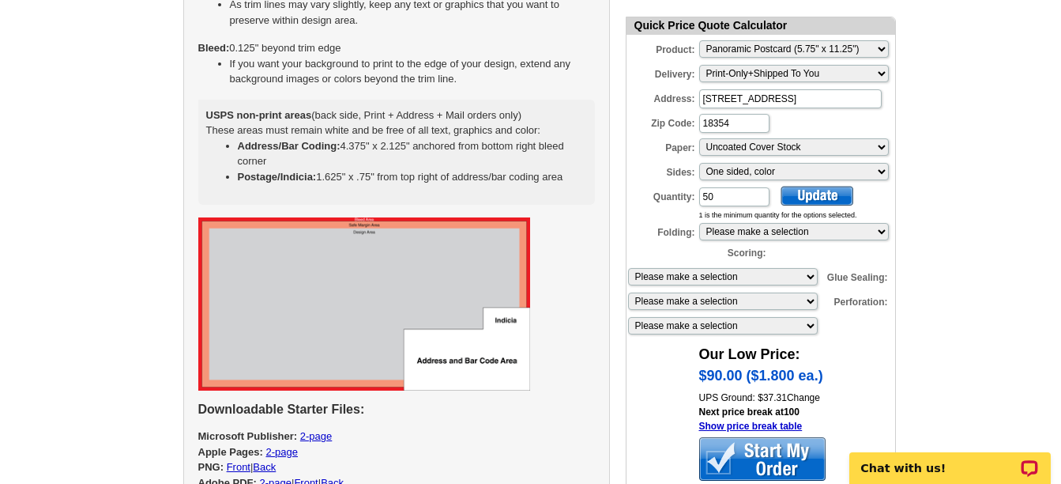
click at [465, 360] on img at bounding box center [364, 303] width 332 height 173
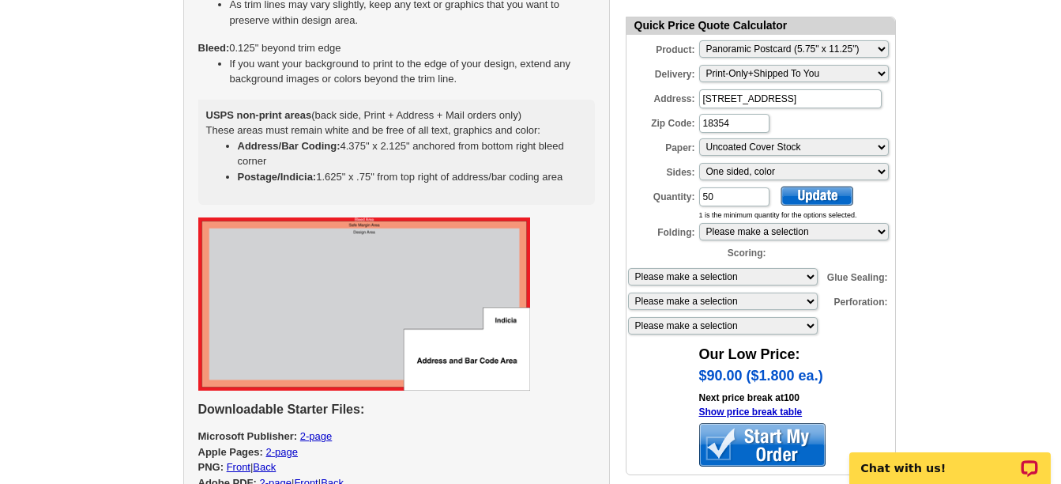
click at [505, 322] on img at bounding box center [364, 303] width 332 height 173
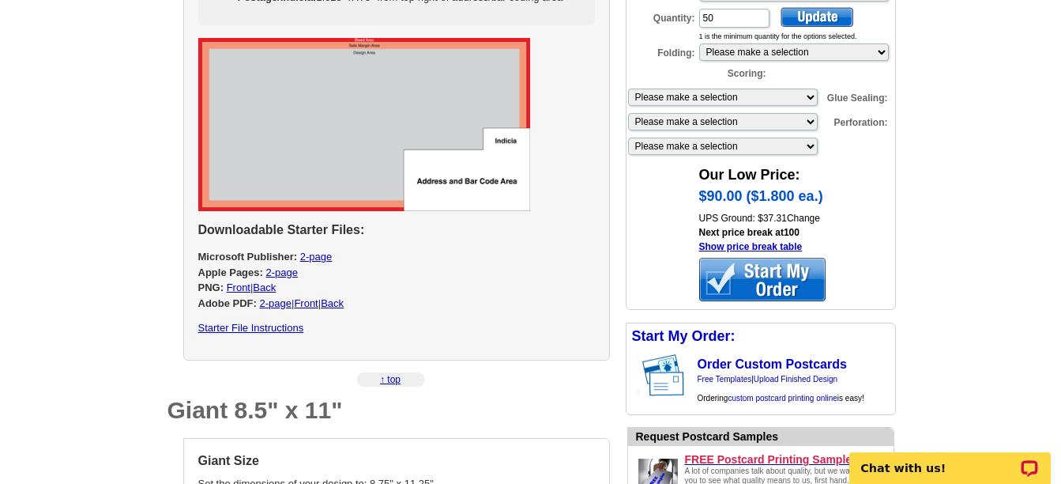
scroll to position [3503, 0]
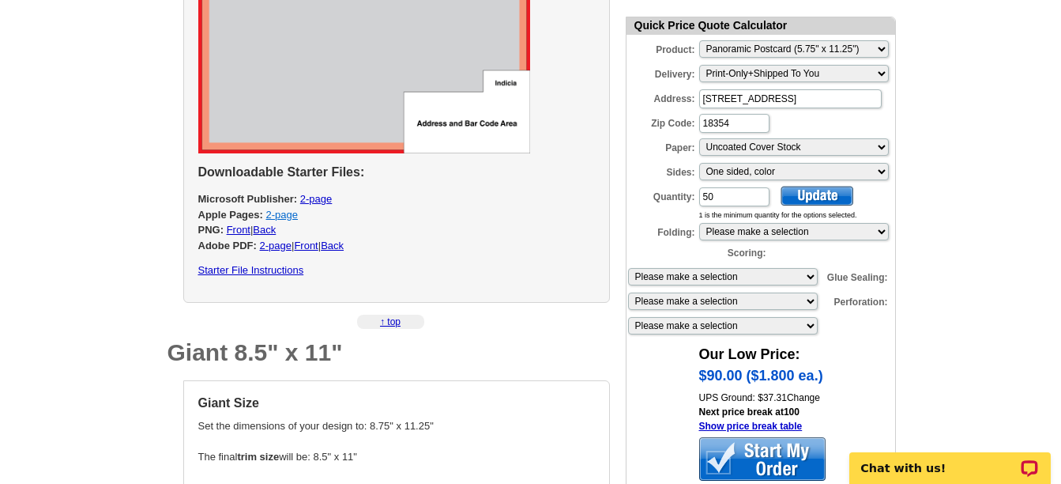
click at [280, 214] on link "2-page" at bounding box center [281, 215] width 32 height 12
click at [318, 195] on link "2-page" at bounding box center [316, 199] width 32 height 12
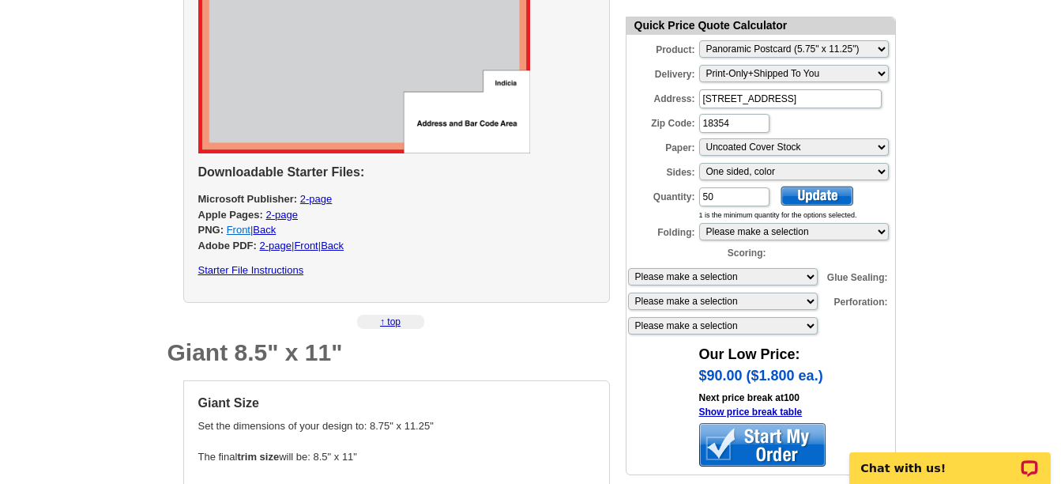
click at [243, 229] on link "Front" at bounding box center [239, 230] width 24 height 12
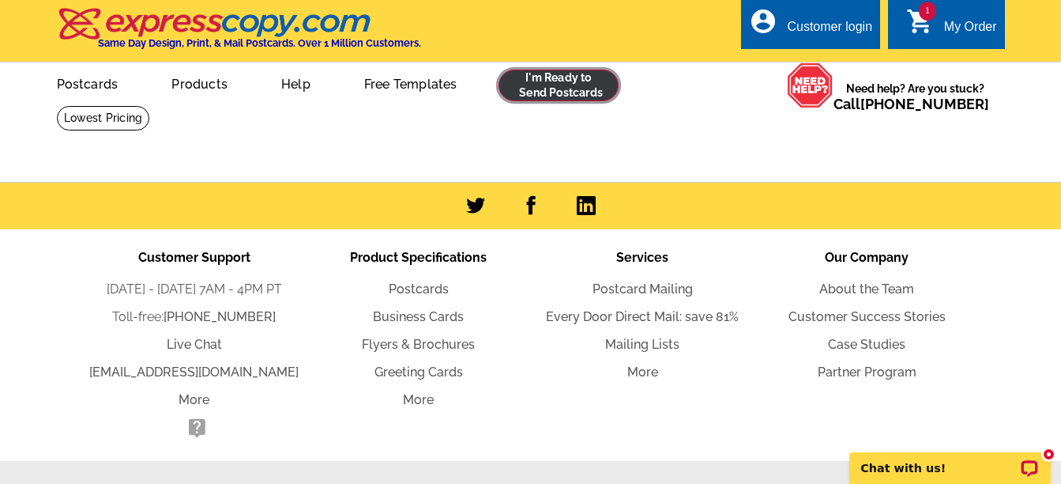
click at [546, 88] on link at bounding box center [559, 86] width 121 height 32
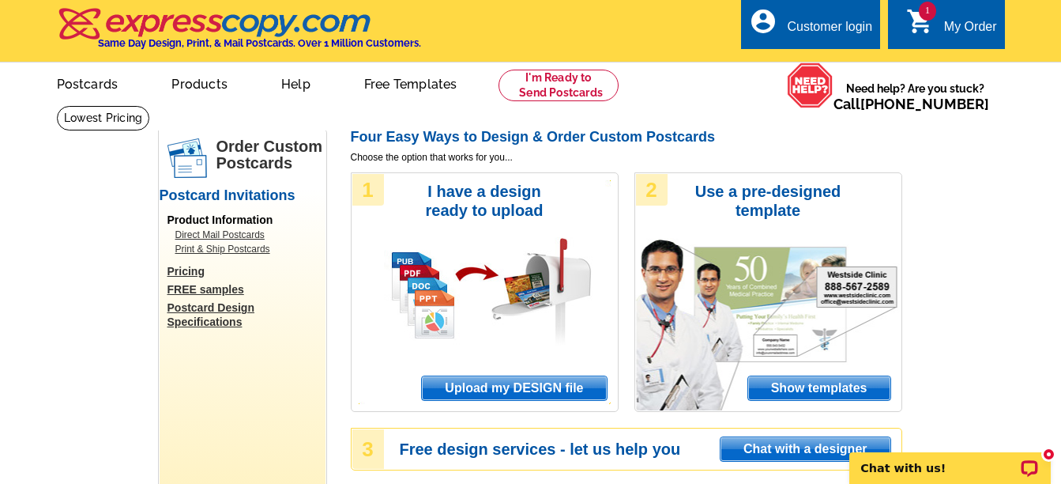
click at [823, 382] on span "Show templates" at bounding box center [819, 388] width 142 height 24
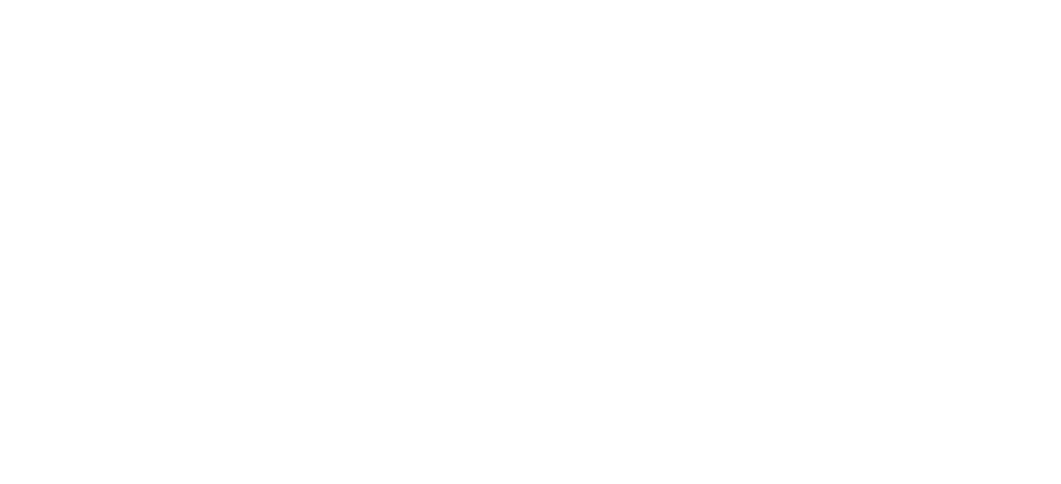
select select "1"
select select "2"
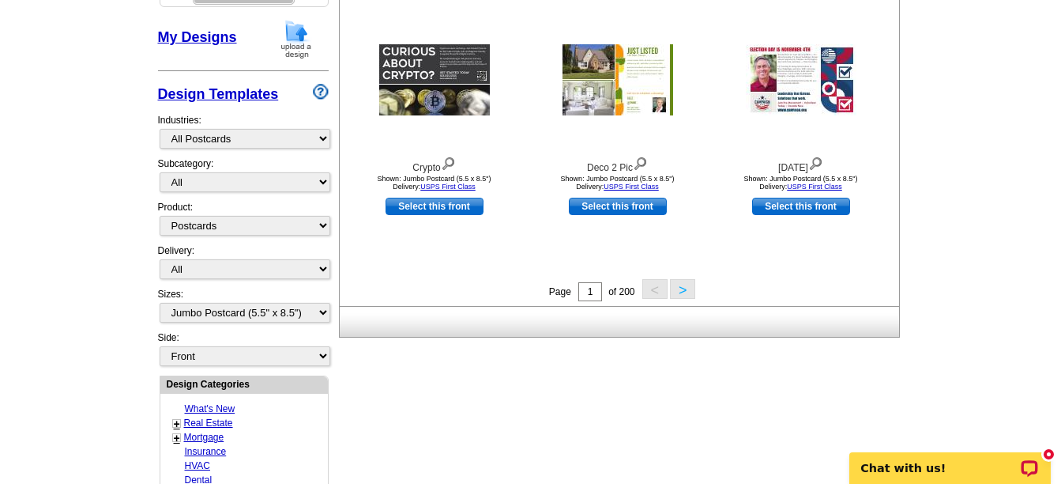
scroll to position [632, 0]
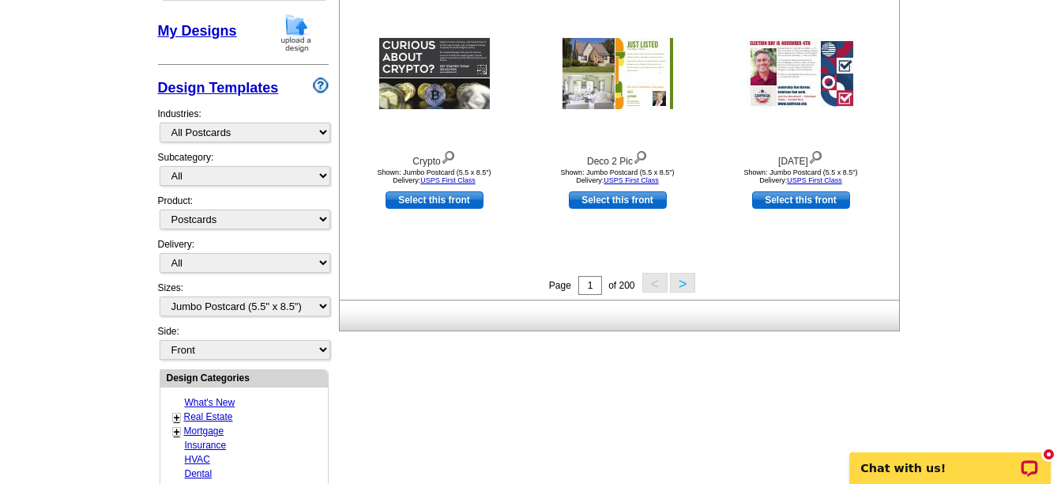
click at [207, 413] on link "Real Estate" at bounding box center [208, 416] width 49 height 11
select select "785"
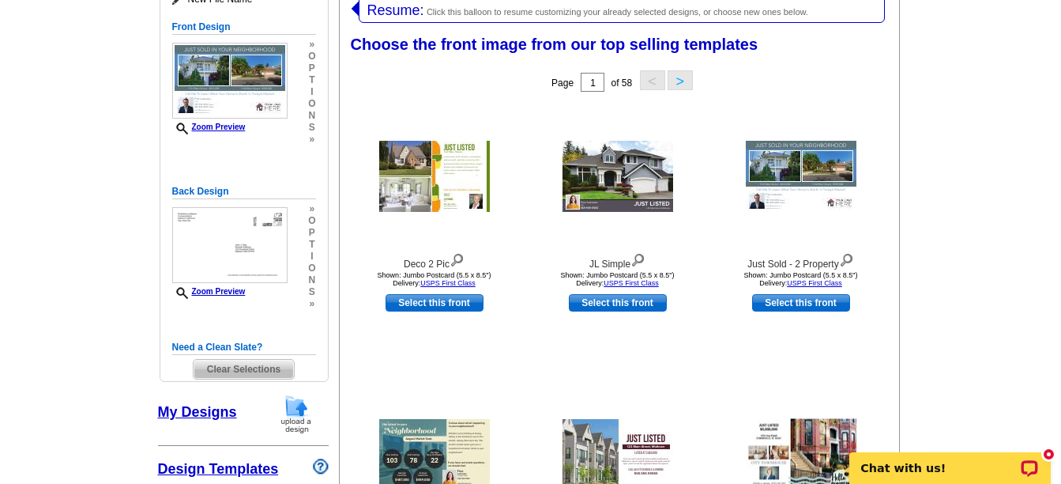
scroll to position [244, 0]
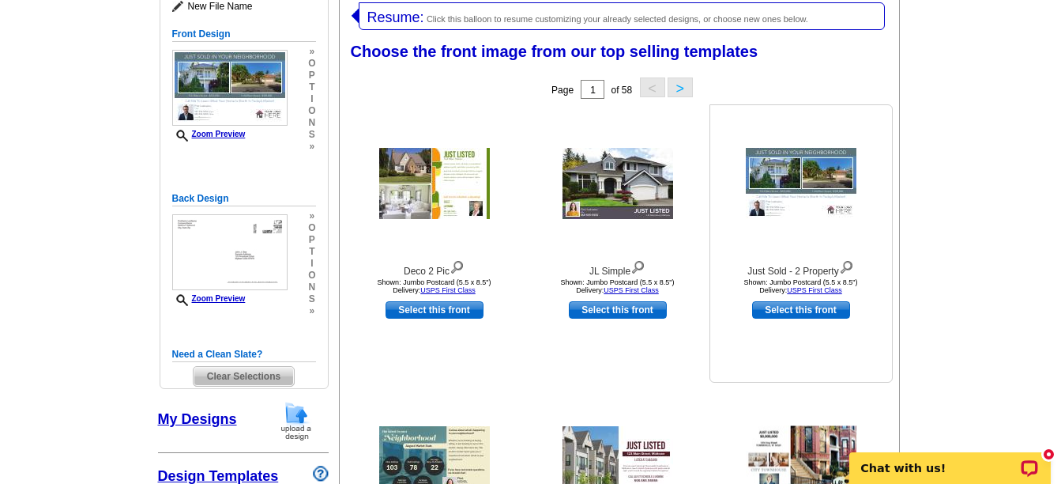
drag, startPoint x: 807, startPoint y: 300, endPoint x: 806, endPoint y: 311, distance: 11.2
click at [806, 311] on div "Just Sold - 2 Property Shown: Jumbo Postcard (5.5 x 8.5") Delivery: USPS First …" at bounding box center [801, 243] width 183 height 278
click at [806, 311] on link "Select this front" at bounding box center [801, 309] width 98 height 17
select select "back"
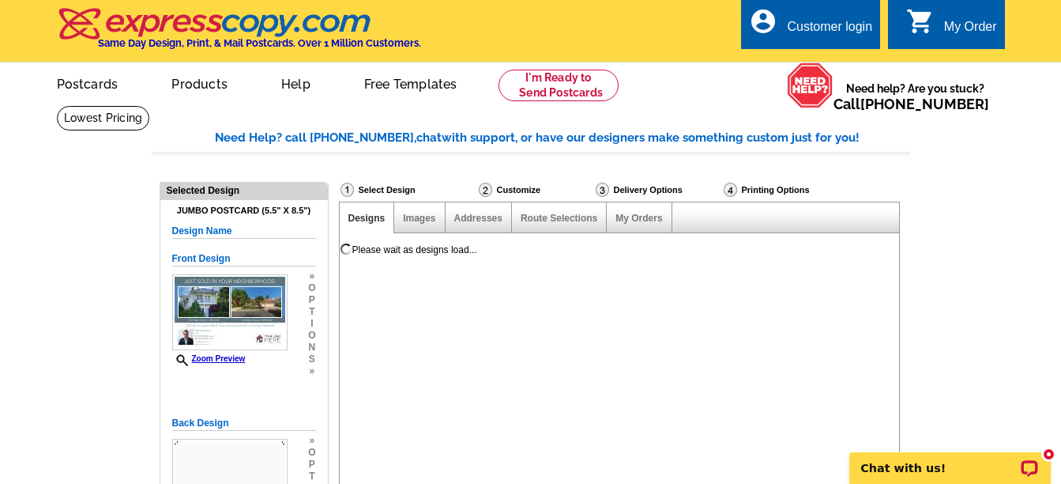
scroll to position [0, 0]
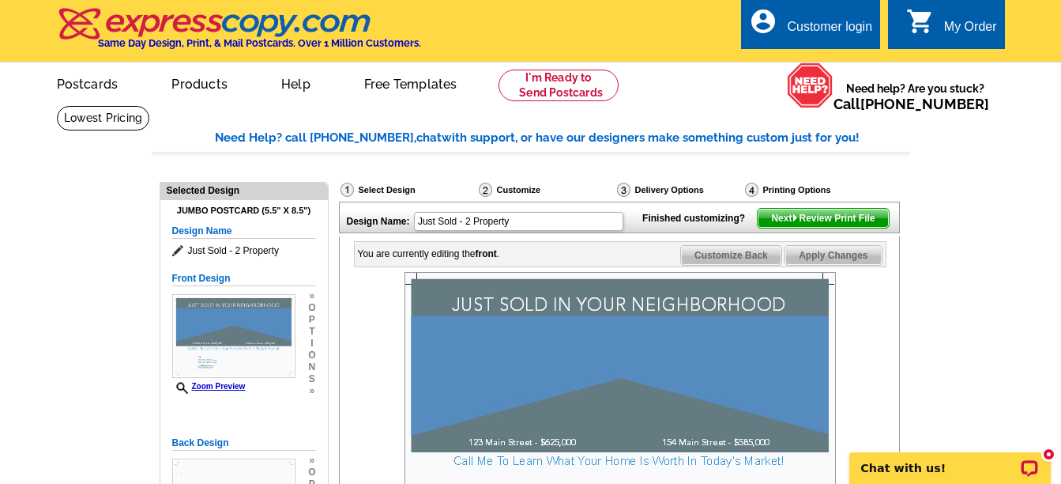
click at [467, 261] on div "You are currently editing the front ." at bounding box center [429, 254] width 142 height 14
click at [735, 265] on span "Customize Back" at bounding box center [731, 255] width 100 height 19
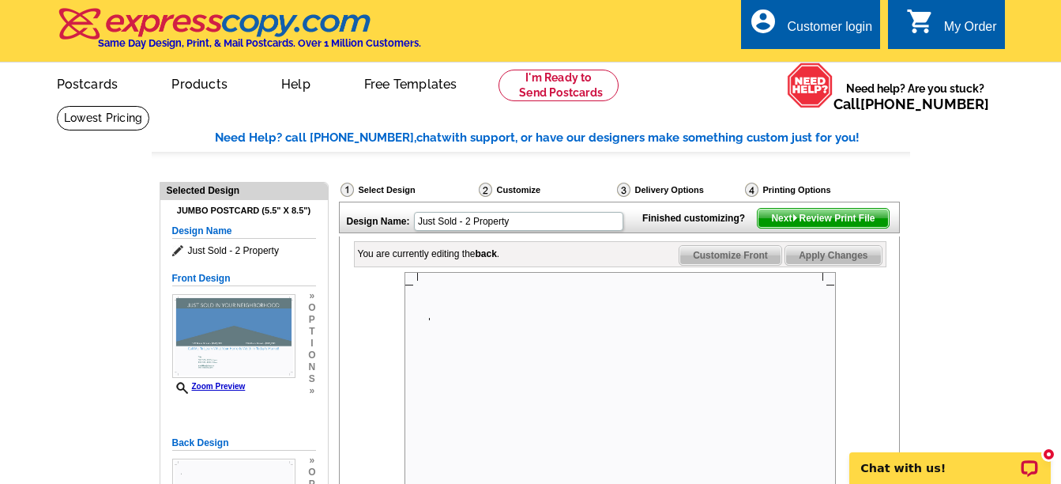
click at [419, 323] on img at bounding box center [620, 416] width 431 height 288
click at [795, 40] on div "Customer login" at bounding box center [829, 31] width 85 height 22
click at [797, 41] on div "Customer login" at bounding box center [829, 31] width 85 height 22
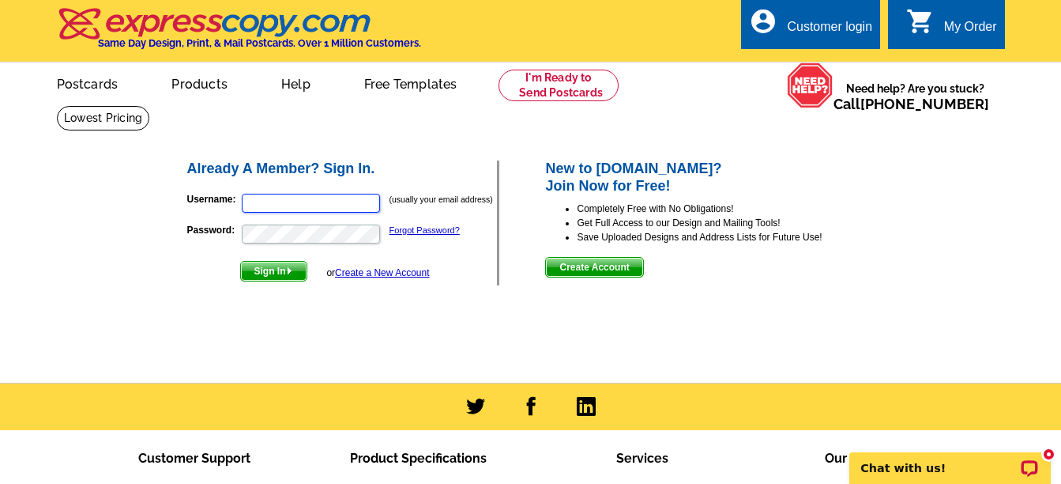
click at [277, 201] on input "Username:" at bounding box center [311, 203] width 138 height 19
type input "[PERSON_NAME][EMAIL_ADDRESS][PERSON_NAME][DOMAIN_NAME]"
click at [330, 298] on div "Already A Member? Sign In. Username: joan.loveless@yahoo.com (usually your emai…" at bounding box center [532, 222] width 756 height 191
click at [283, 271] on span "Sign In" at bounding box center [274, 271] width 66 height 19
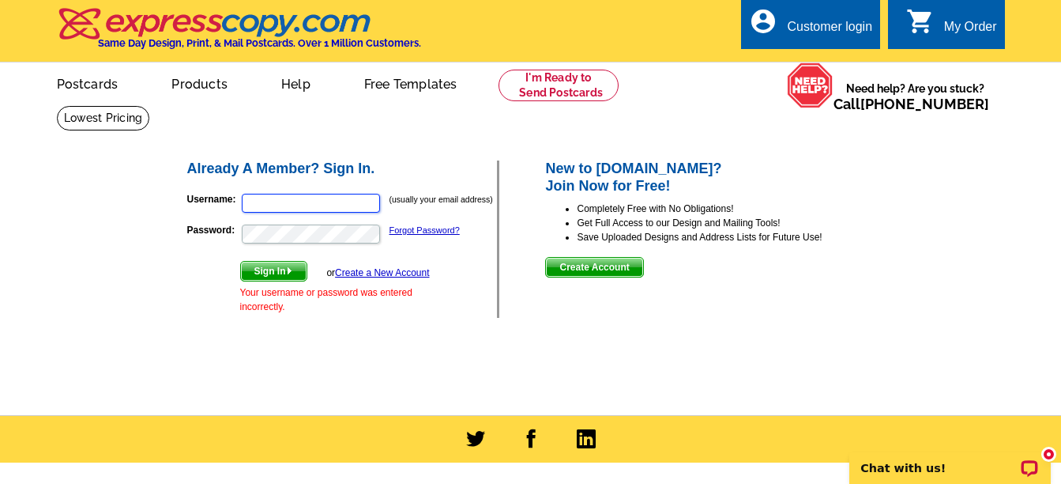
click at [271, 203] on input "Username:" at bounding box center [311, 203] width 138 height 19
type input "[PERSON_NAME][EMAIL_ADDRESS][PERSON_NAME][DOMAIN_NAME]"
click at [371, 272] on link "Create a New Account" at bounding box center [382, 272] width 94 height 11
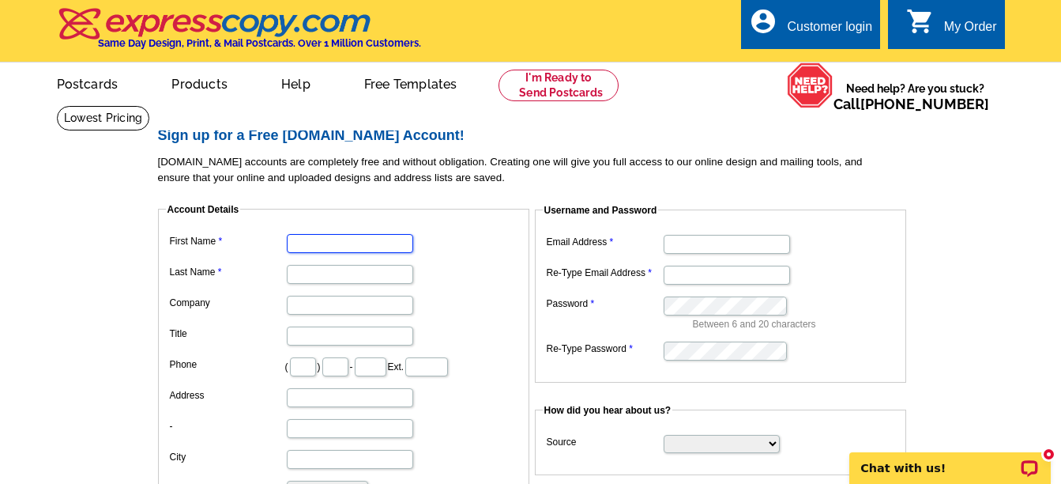
click at [314, 240] on input "First Name" at bounding box center [350, 243] width 126 height 19
type input "[PERSON_NAME]"
click at [295, 278] on input "Last Name" at bounding box center [350, 274] width 126 height 19
type input "[PERSON_NAME]"
click at [306, 310] on input "Company" at bounding box center [350, 304] width 126 height 19
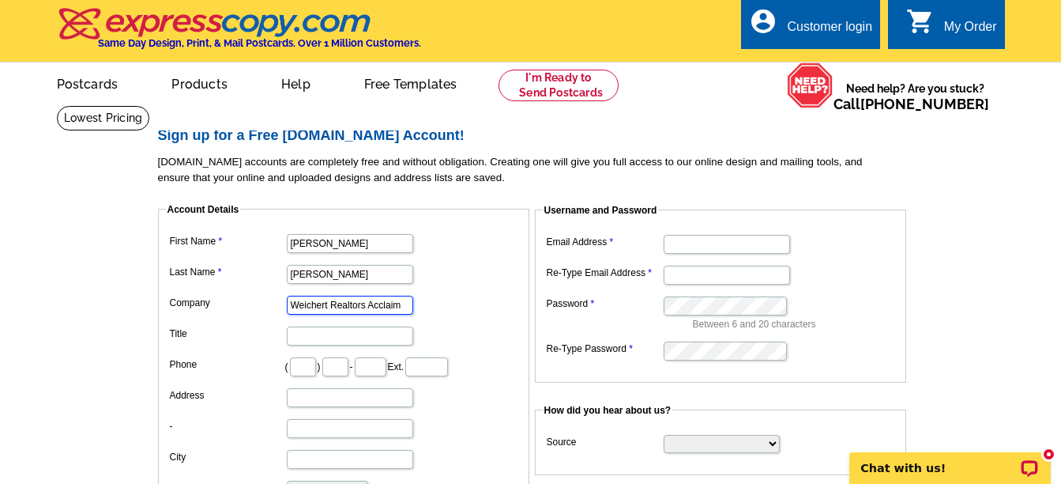
type input "Weichert Realtors Acclaim"
click at [307, 339] on input "Title" at bounding box center [350, 335] width 126 height 19
type input "Realtor"
click at [311, 367] on input "text" at bounding box center [303, 366] width 26 height 19
type input "570"
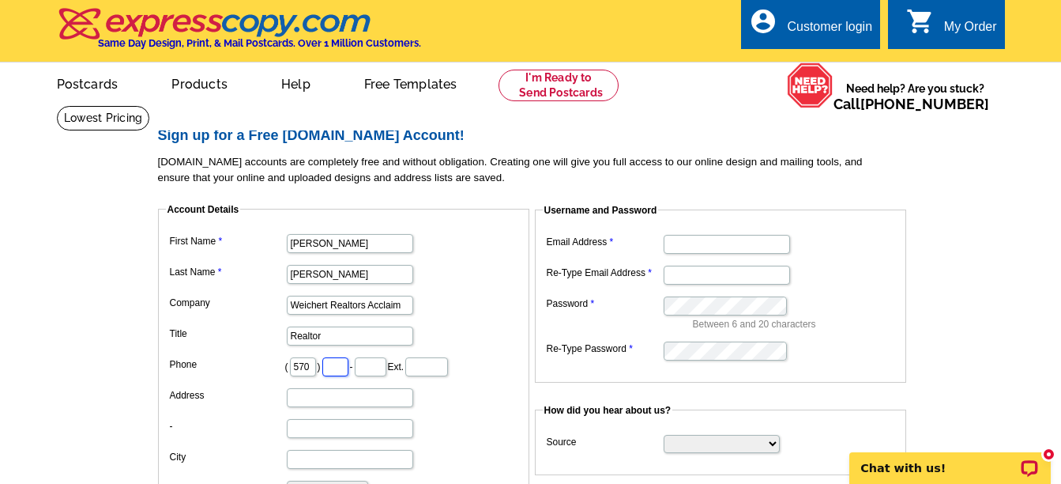
click at [344, 375] on input "text" at bounding box center [335, 366] width 26 height 19
type input "751"
click at [386, 367] on input "text" at bounding box center [371, 366] width 32 height 19
type input "3"
type input "4551"
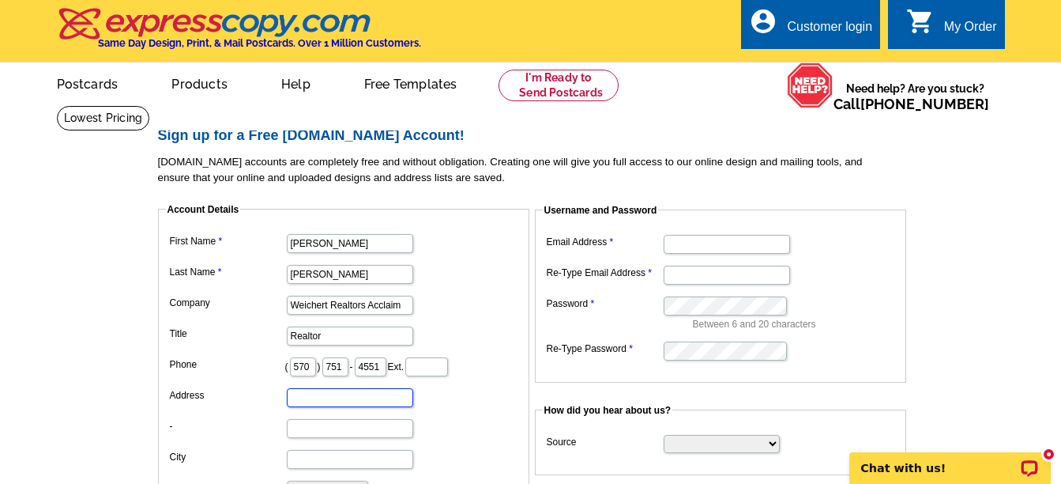
click at [297, 401] on input "Address" at bounding box center [350, 397] width 126 height 19
click at [356, 394] on input "2598 LakeshoreDr" at bounding box center [350, 397] width 126 height 19
type input "[STREET_ADDRESS]"
click at [304, 463] on input "City" at bounding box center [350, 459] width 126 height 19
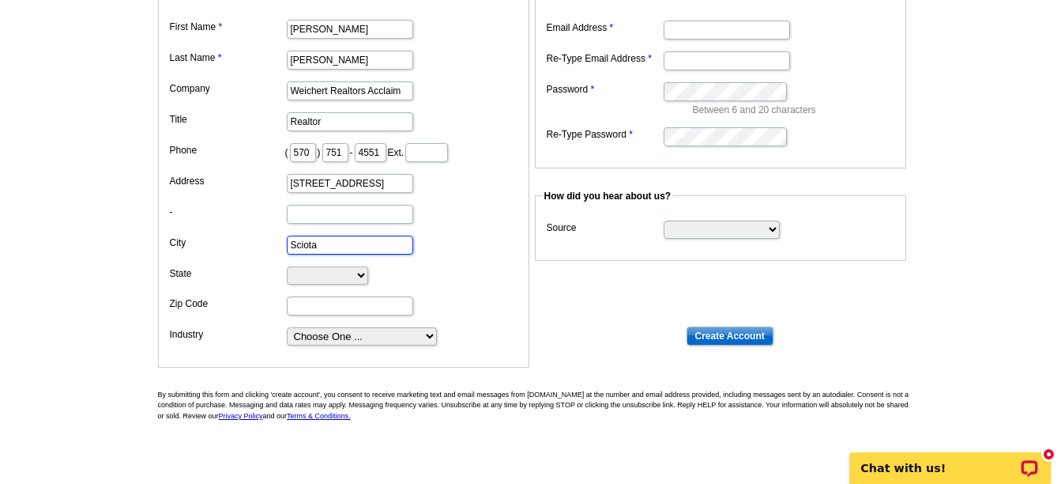
scroll to position [237, 0]
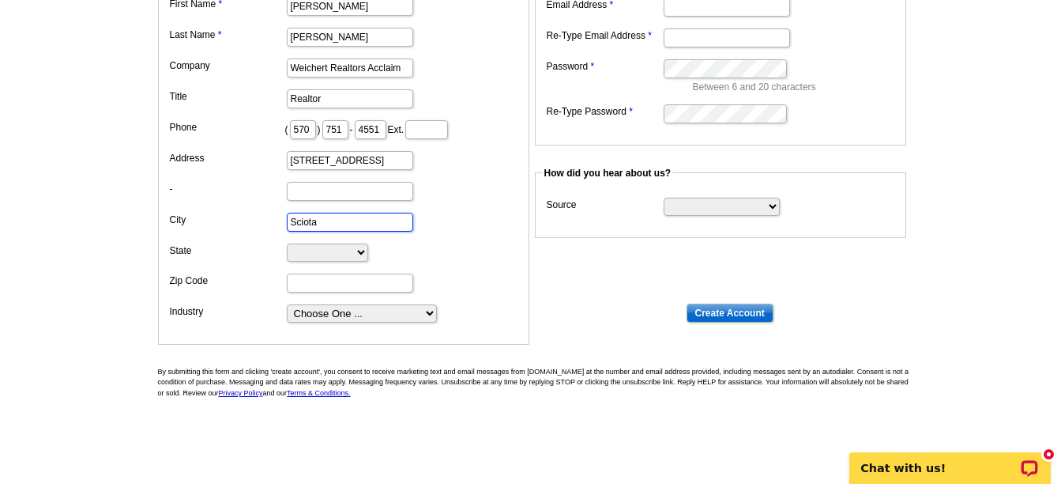
type input "Sciota"
click at [368, 252] on select "[US_STATE] [US_STATE] [US_STATE] [US_STATE] [US_STATE] [US_STATE] [US_STATE] [U…" at bounding box center [327, 252] width 81 height 18
select select "PA"
click at [287, 244] on select "[US_STATE] [US_STATE] [US_STATE] [US_STATE] [US_STATE] [US_STATE] [US_STATE] [U…" at bounding box center [327, 252] width 81 height 18
click at [306, 286] on input "Zip Code" at bounding box center [350, 282] width 126 height 19
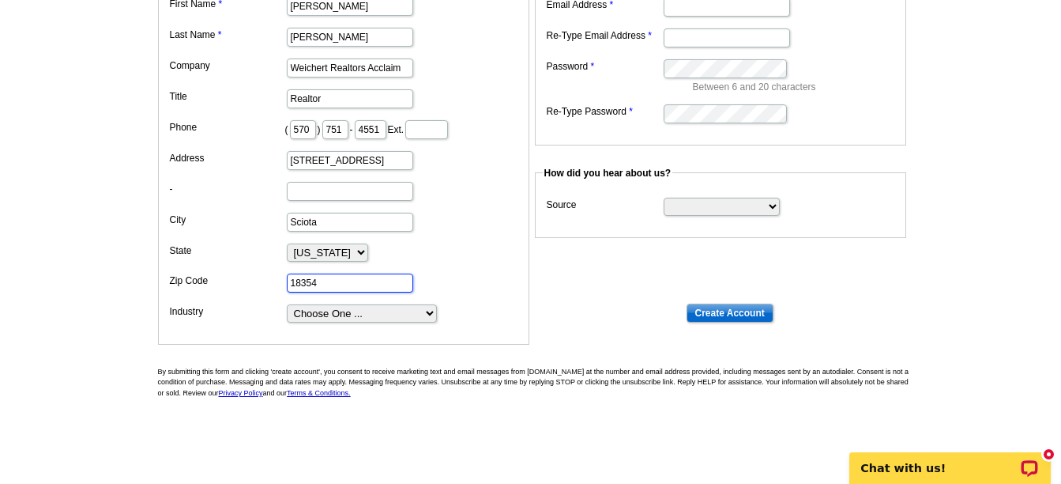
type input "18354"
click at [428, 312] on select "Choose One ... Residential Real Estate Accounting Agriculture Architecture Arts…" at bounding box center [362, 313] width 150 height 18
select select "3"
click at [287, 305] on select "Choose One ... Residential Real Estate Accounting Agriculture Architecture Arts…" at bounding box center [362, 313] width 150 height 18
type input "[PERSON_NAME][EMAIL_ADDRESS][PERSON_NAME][DOMAIN_NAME]"
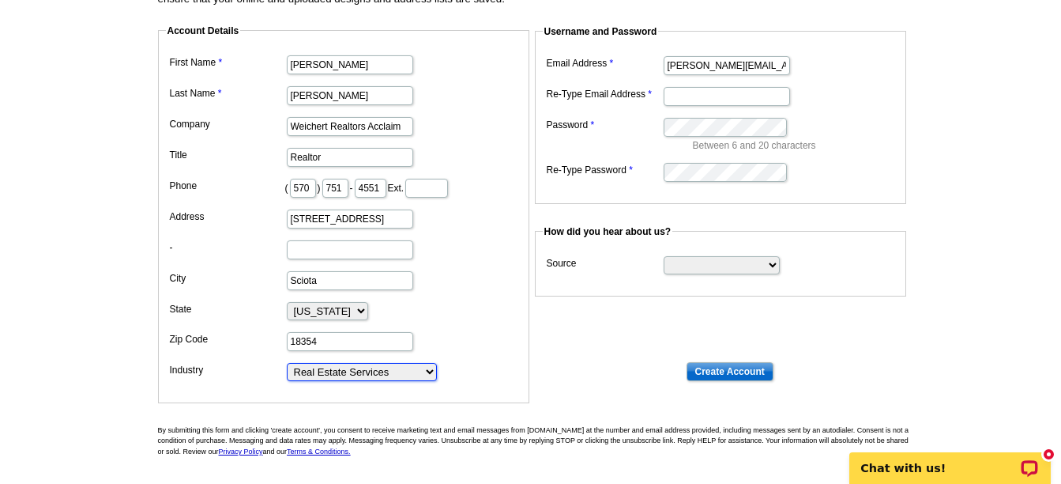
scroll to position [79, 0]
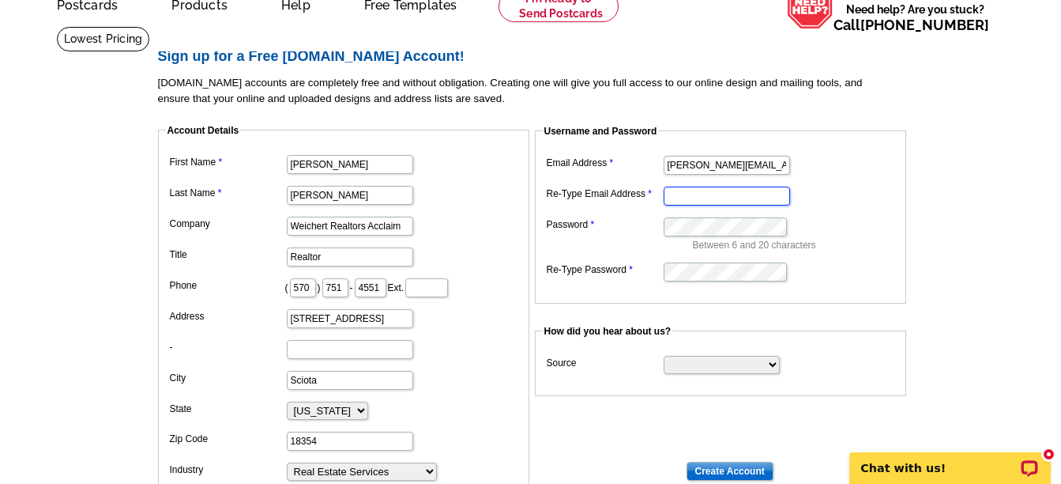
click at [674, 201] on input "Re-Type Email Address" at bounding box center [727, 195] width 126 height 19
click at [678, 194] on input "j" at bounding box center [727, 195] width 126 height 19
type input "[PERSON_NAME][EMAIL_ADDRESS][PERSON_NAME][DOMAIN_NAME]"
click at [627, 288] on fieldset "Username and Password Email Address [PERSON_NAME][EMAIL_ADDRESS][PERSON_NAME][D…" at bounding box center [720, 213] width 371 height 179
click at [634, 396] on fieldset "How did you hear about us? Source Search Engine Television Ad Direct Mail Postc…" at bounding box center [720, 360] width 371 height 72
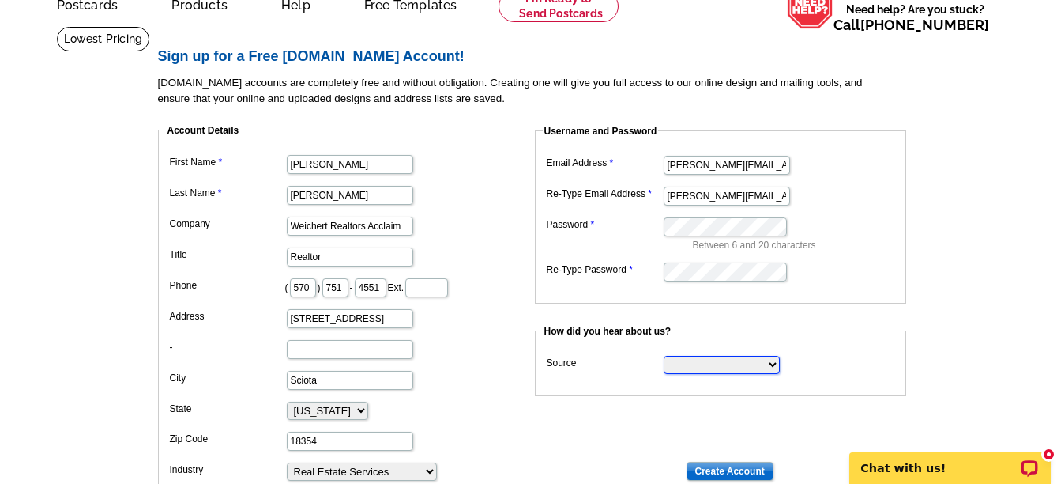
click at [772, 365] on select "Search Engine Television Ad Direct Mail Postcard Email Referred by a friend Oth…" at bounding box center [722, 365] width 116 height 18
select select "email"
click at [664, 356] on select "Search Engine Television Ad Direct Mail Postcard Email Referred by a friend Oth…" at bounding box center [722, 365] width 116 height 18
click at [743, 470] on input "Create Account" at bounding box center [730, 470] width 87 height 19
